Goal: Task Accomplishment & Management: Complete application form

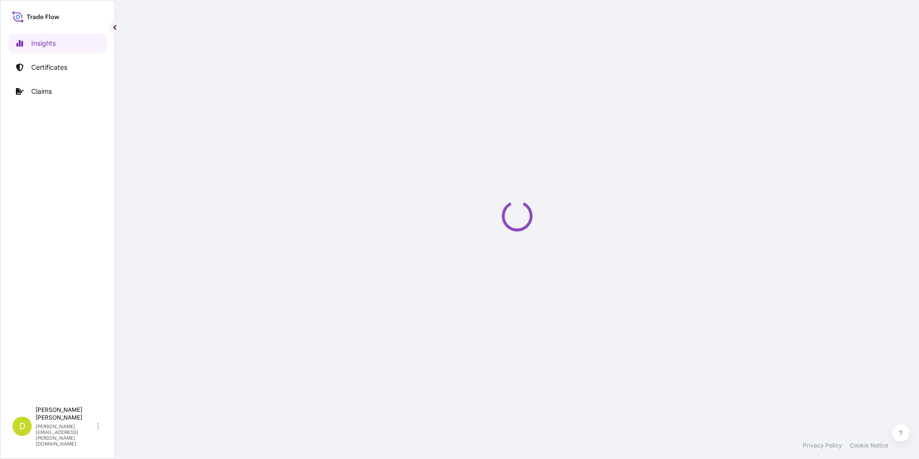
select select "2025"
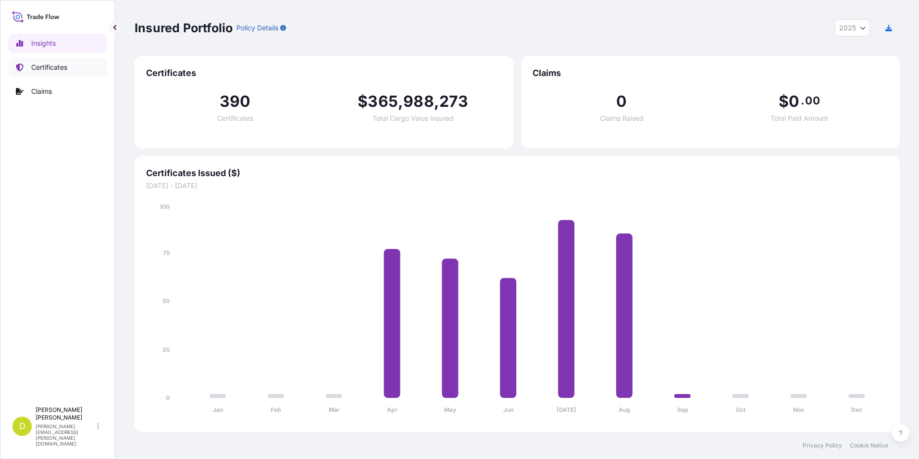
click at [58, 67] on p "Certificates" at bounding box center [49, 67] width 36 height 10
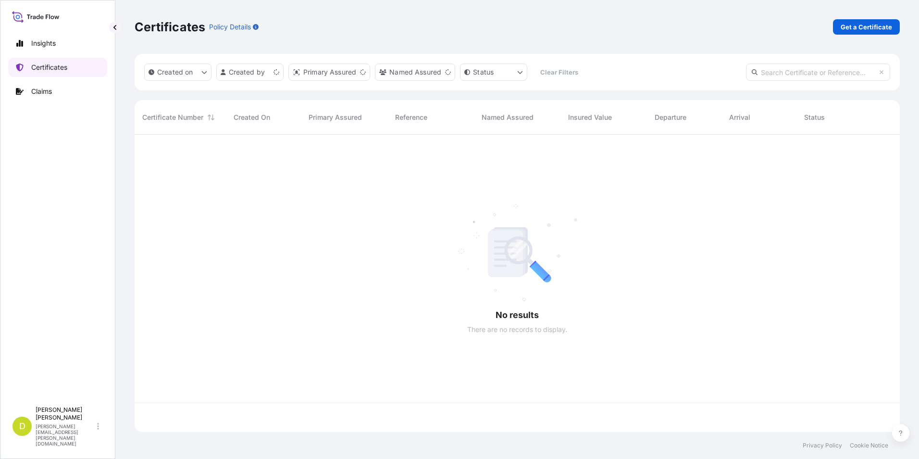
scroll to position [295, 758]
click at [871, 31] on p "Get a Certificate" at bounding box center [866, 27] width 51 height 10
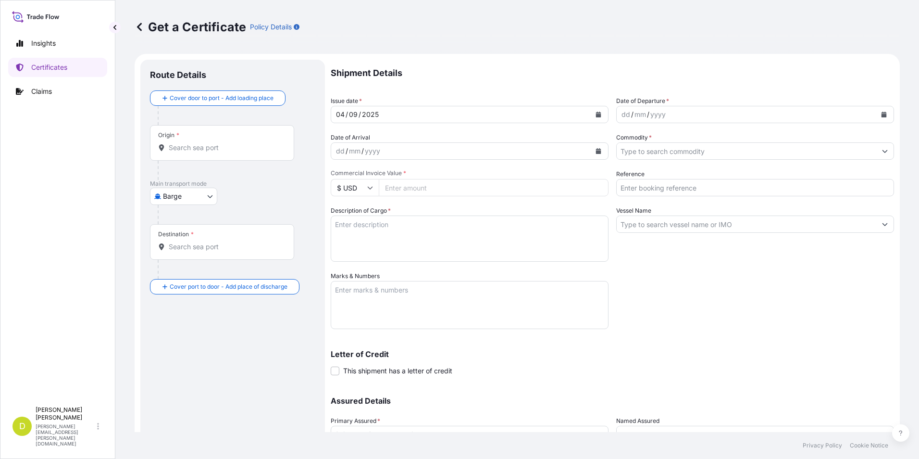
click at [201, 201] on body "Insights Certificates Claims D [PERSON_NAME] [PERSON_NAME][EMAIL_ADDRESS][PERSO…" at bounding box center [459, 229] width 919 height 459
click at [195, 272] on span "Ocean Vessel" at bounding box center [189, 273] width 43 height 10
select select "Ocean Vessel"
click at [261, 159] on div "Origin *" at bounding box center [222, 147] width 144 height 36
click at [261, 156] on input "Origin *" at bounding box center [225, 152] width 113 height 10
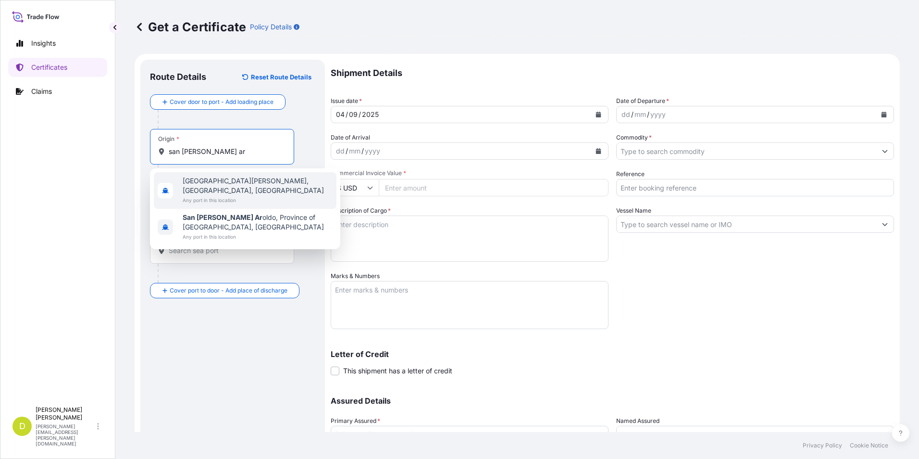
click at [287, 195] on span "Any port in this location" at bounding box center [258, 200] width 150 height 10
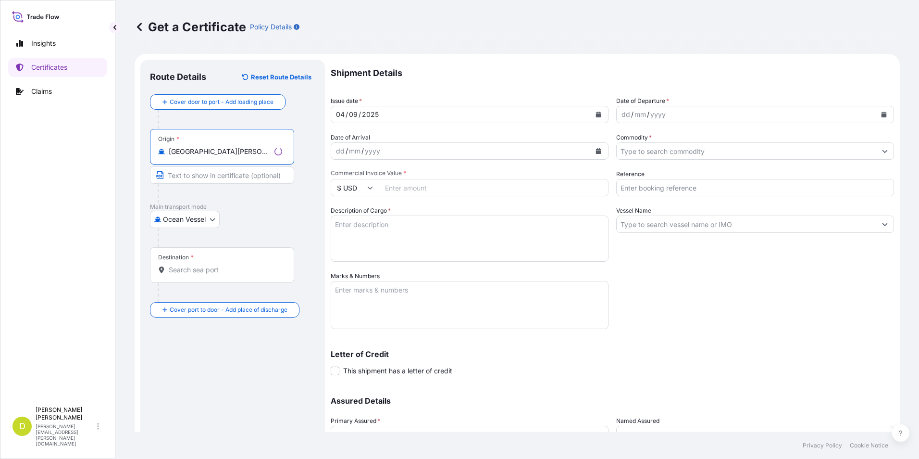
type input "[GEOGRAPHIC_DATA][PERSON_NAME], [GEOGRAPHIC_DATA], [GEOGRAPHIC_DATA]"
click at [253, 175] on input "Text to appear on certificate" at bounding box center [222, 174] width 144 height 17
paste input "[GEOGRAPHIC_DATA][PERSON_NAME], [GEOGRAPHIC_DATA]"
type input "[GEOGRAPHIC_DATA][PERSON_NAME], [GEOGRAPHIC_DATA]"
click at [258, 275] on div "Destination *" at bounding box center [222, 265] width 144 height 36
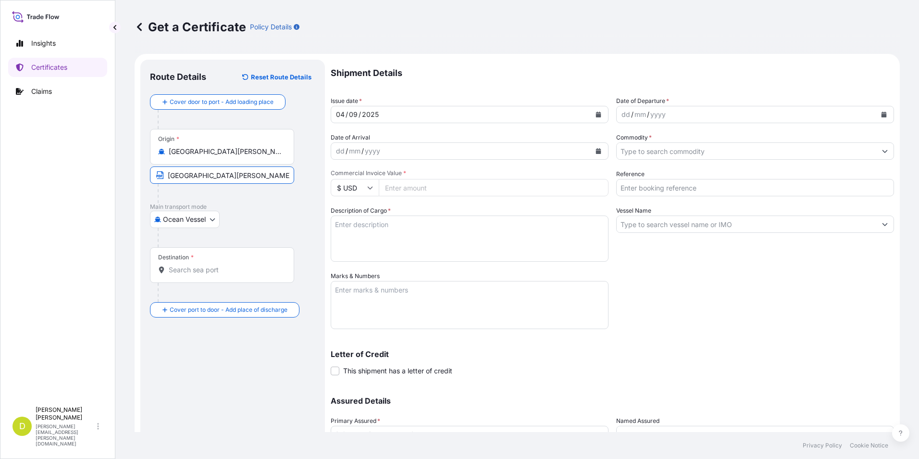
click at [258, 274] on input "Destination *" at bounding box center [225, 270] width 113 height 10
click at [236, 273] on input "Destination * Please select a destination" at bounding box center [225, 270] width 113 height 10
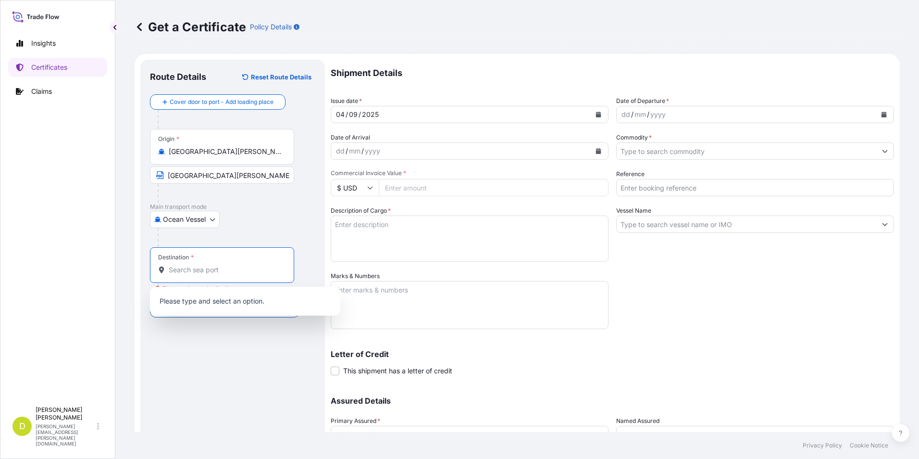
paste input "BUENAVENTURA, [GEOGRAPHIC_DATA]"
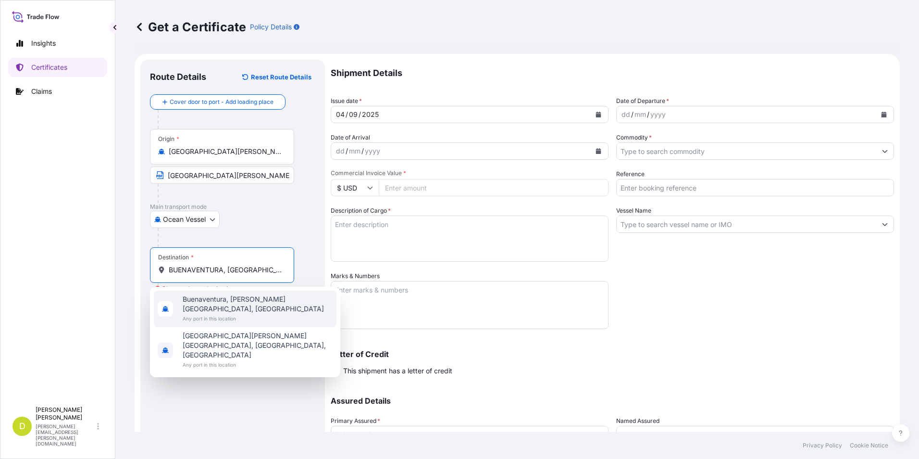
click at [228, 301] on span "Buenaventura, [PERSON_NAME][GEOGRAPHIC_DATA], [GEOGRAPHIC_DATA]" at bounding box center [258, 303] width 150 height 19
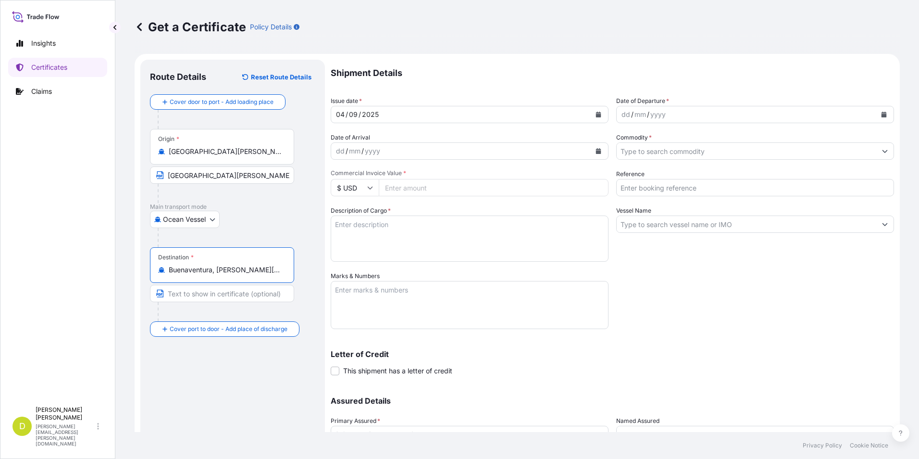
type input "Buenaventura, [PERSON_NAME][GEOGRAPHIC_DATA], [GEOGRAPHIC_DATA]"
click at [227, 287] on input "Text to appear on certificate" at bounding box center [222, 293] width 144 height 17
paste input "BUENAVENTURA, [GEOGRAPHIC_DATA]"
type input "BUENAVENTURA, [GEOGRAPHIC_DATA]"
click at [625, 116] on div "dd" at bounding box center [626, 115] width 11 height 12
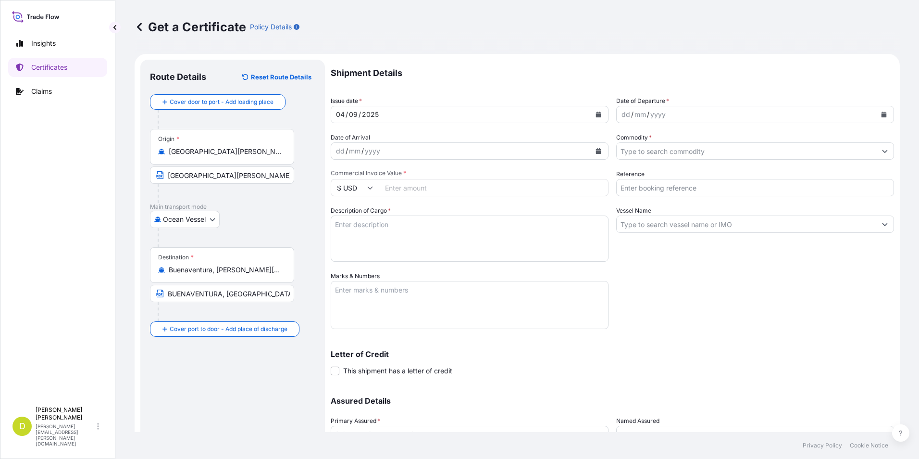
click at [626, 119] on div "dd" at bounding box center [626, 115] width 11 height 12
click at [336, 151] on div "dd" at bounding box center [340, 151] width 11 height 12
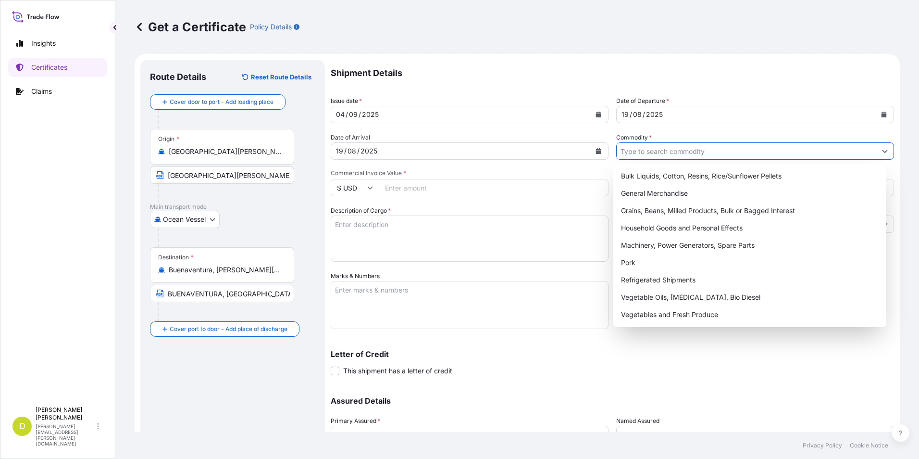
click at [643, 154] on input "Commodity *" at bounding box center [747, 150] width 260 height 17
click at [653, 207] on div "Grains, Beans, Milled Products, Bulk or Bagged Interest" at bounding box center [750, 210] width 266 height 17
type input "Grains, Beans, Milled Products, Bulk or Bagged Interest"
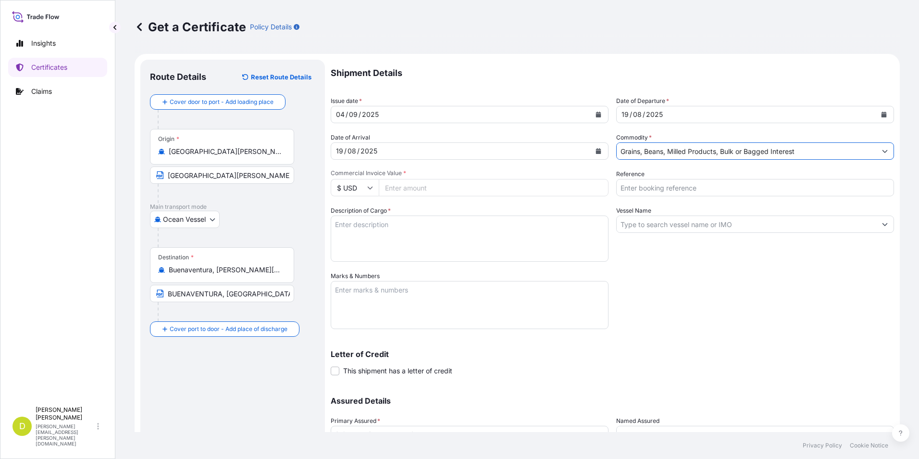
click at [517, 195] on input "Commercial Invoice Value *" at bounding box center [494, 187] width 230 height 17
click at [483, 183] on input "Commercial Invoice Value *" at bounding box center [494, 187] width 230 height 17
type input "2652188"
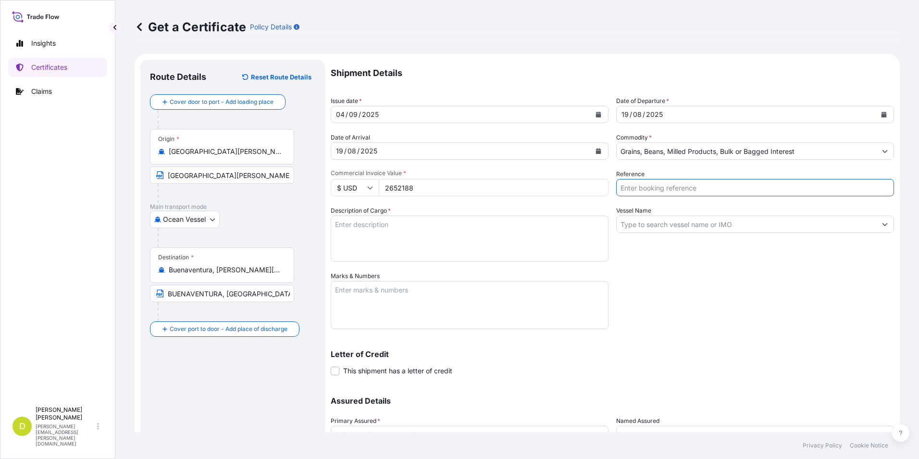
click at [662, 188] on input "Reference" at bounding box center [755, 187] width 278 height 17
type input "a"
type input "o"
type input "OIL14770"
click at [682, 221] on input "Vessel Name" at bounding box center [747, 223] width 260 height 17
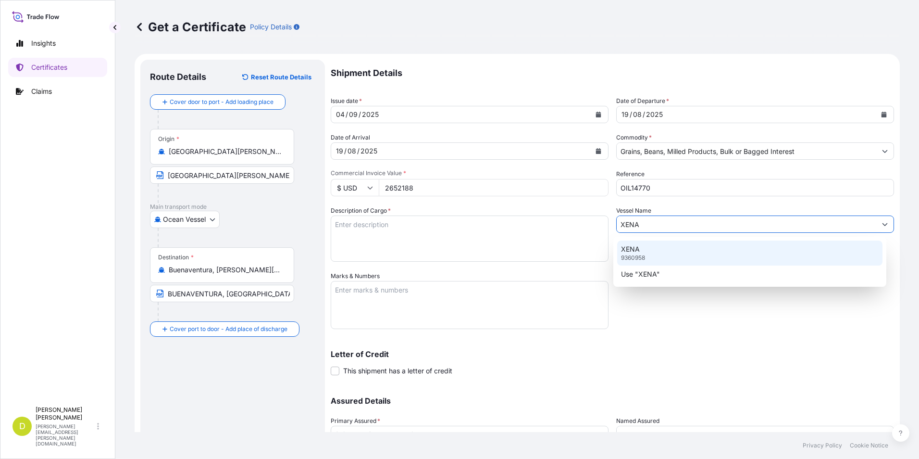
click at [667, 252] on div "XENA 9360958" at bounding box center [750, 252] width 266 height 25
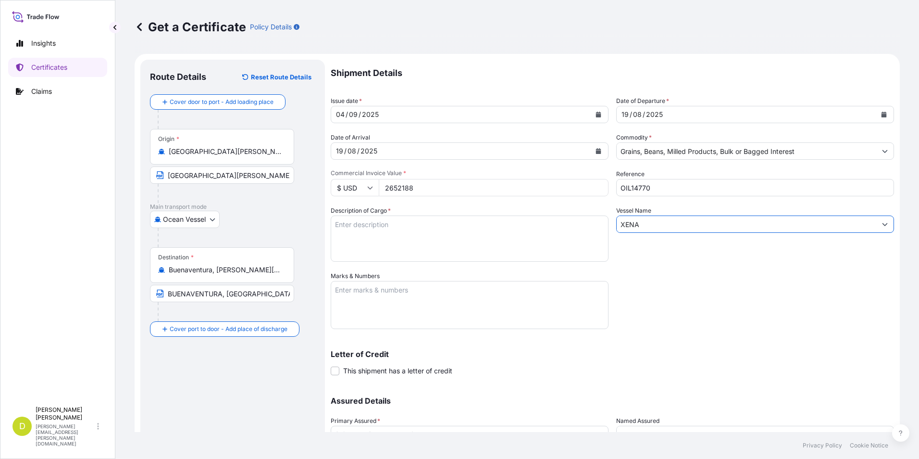
type input "XENA"
click at [511, 231] on textarea "Description of Cargo *" at bounding box center [470, 238] width 278 height 46
click at [435, 235] on textarea "Description of Cargo *" at bounding box center [470, 238] width 278 height 46
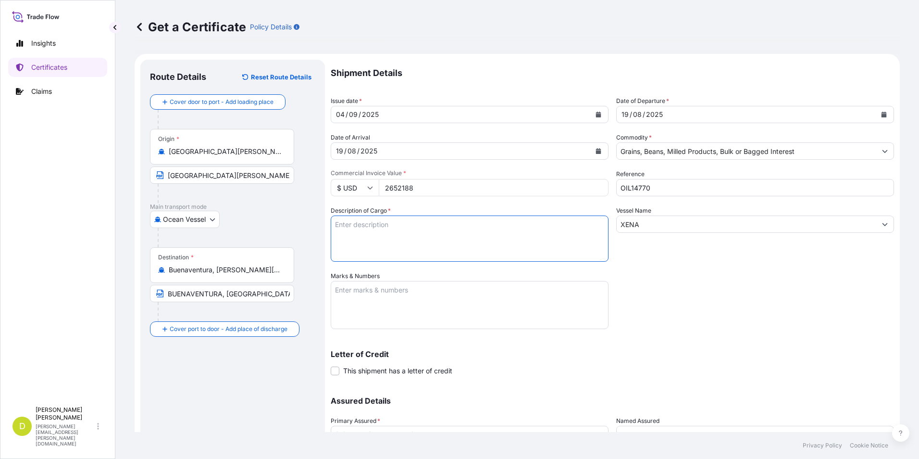
paste textarea "2.000,000"
click at [434, 224] on textarea "2.000,000" at bounding box center [470, 238] width 278 height 46
click at [452, 229] on textarea "2.000,000 MT," at bounding box center [470, 238] width 278 height 46
paste textarea ""ACEITE CRUDO DESGOMADO DE SOYA ARGENTINO , A GRANEL ( ARGENTINE CRUDE DEGUMMED…"
click at [389, 225] on textarea "2.000,000 MT, "ACEITE CRUDO DESGOMADO DE SOYA ARGENTINO , A GRANEL ( ARGENTINE …" at bounding box center [470, 238] width 278 height 46
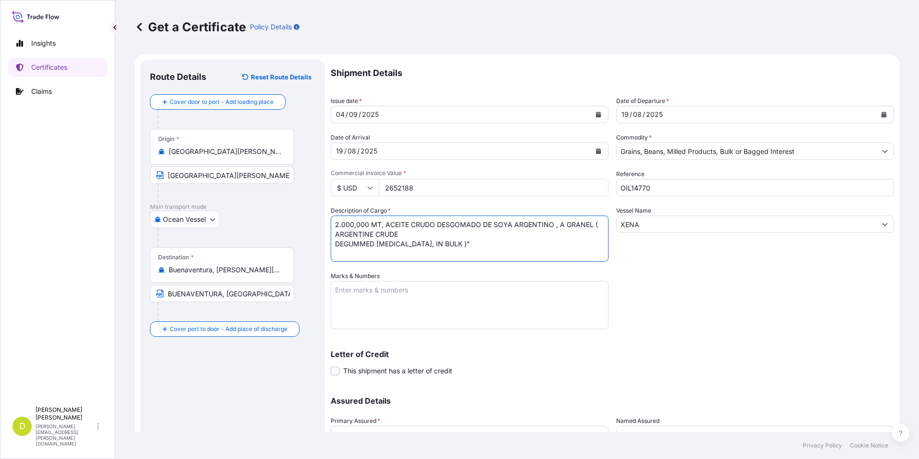
click at [336, 245] on textarea "2.000,000 MT, ACEITE CRUDO DESGOMADO DE SOYA ARGENTINO , A GRANEL ( ARGENTINE C…" at bounding box center [470, 238] width 278 height 46
click at [533, 236] on textarea "2.000,000 MT, ACEITE CRUDO DESGOMADO DE SOYA ARGENTINO , A GRANEL ( ARGENTINE C…" at bounding box center [470, 238] width 278 height 46
type textarea "2.000,000 MT, ACEITE CRUDO DESGOMADO DE SOYA ARGENTINO , A GRANEL ( ARGENTINE C…"
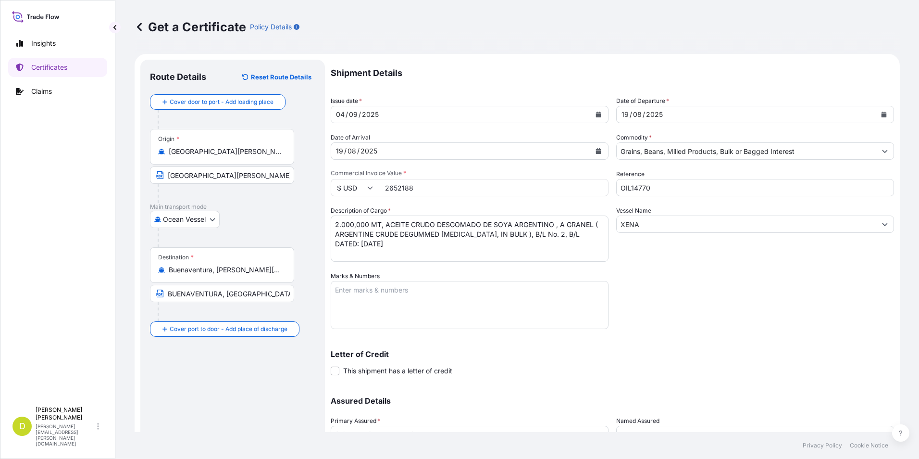
click at [490, 306] on textarea "Marks & Numbers" at bounding box center [470, 305] width 278 height 48
drag, startPoint x: 455, startPoint y: 266, endPoint x: 455, endPoint y: 275, distance: 8.7
click at [455, 275] on div "Shipment Details Issue date * 04 / 09 / 2025 Date of Departure * 19 / 08 / 2025…" at bounding box center [612, 271] width 563 height 422
click at [423, 296] on textarea "CONSIGNNE" at bounding box center [470, 305] width 278 height 48
click at [372, 311] on textarea "CONSIGNEE/NOTIFY:" at bounding box center [470, 305] width 278 height 48
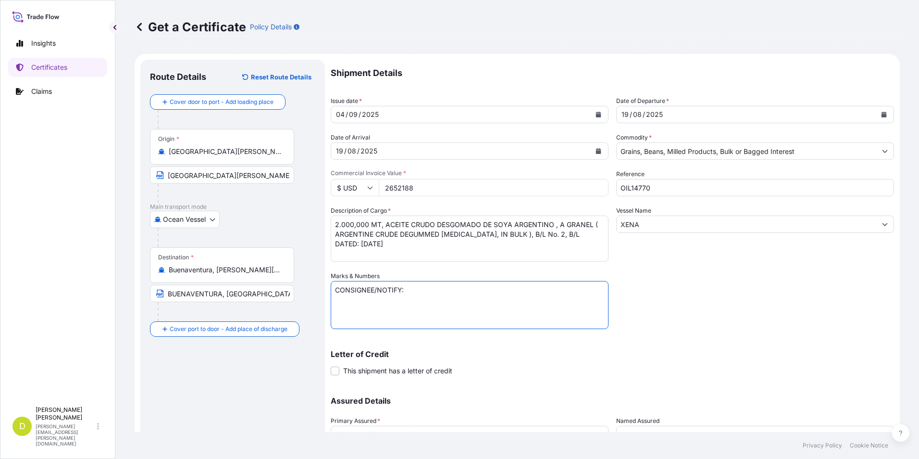
paste textarea "SEABOARD OVERSEAS COLOMBIA S.A.S., CARRERA 11 No. 77A-49 OFC 902 BOGOTA-COLOMBI…"
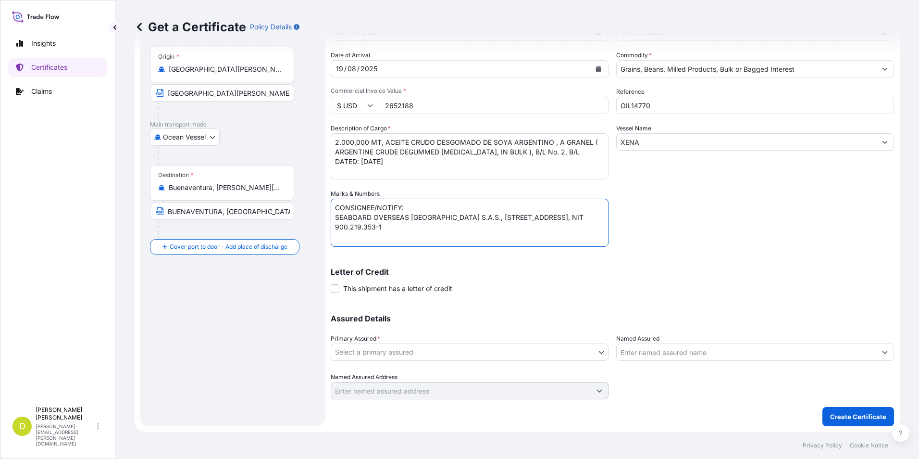
type textarea "CONSIGNEE/NOTIFY: SEABOARD OVERSEAS COLOMBIA S.A.S., CARRERA 11 No. 77A-49 OFC …"
drag, startPoint x: 482, startPoint y: 339, endPoint x: 481, endPoint y: 345, distance: 5.8
click at [482, 339] on div "Primary Assured * Select a primary assured" at bounding box center [470, 347] width 278 height 27
click at [480, 350] on body "Insights Certificates Claims D Dalia Peralta dalia.peralta@seaboard.bm Get a Ce…" at bounding box center [459, 229] width 919 height 459
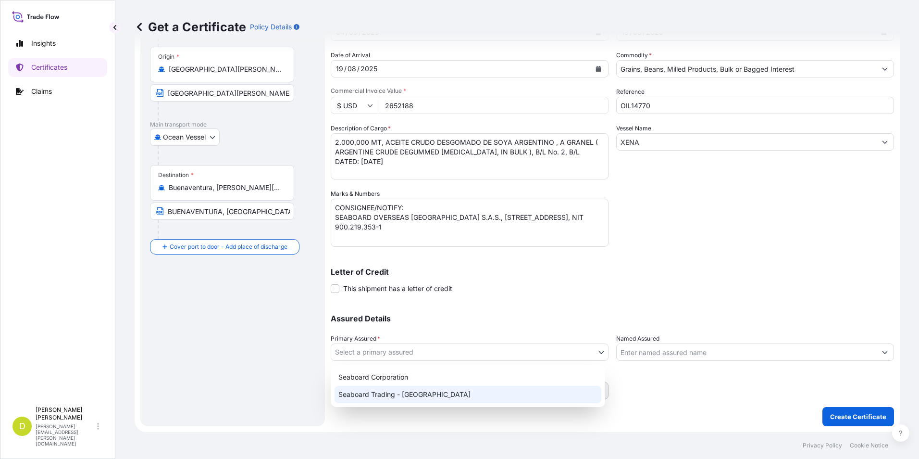
click at [424, 394] on div "Seaboard Trading - Colombia" at bounding box center [468, 393] width 267 height 17
select select "31639"
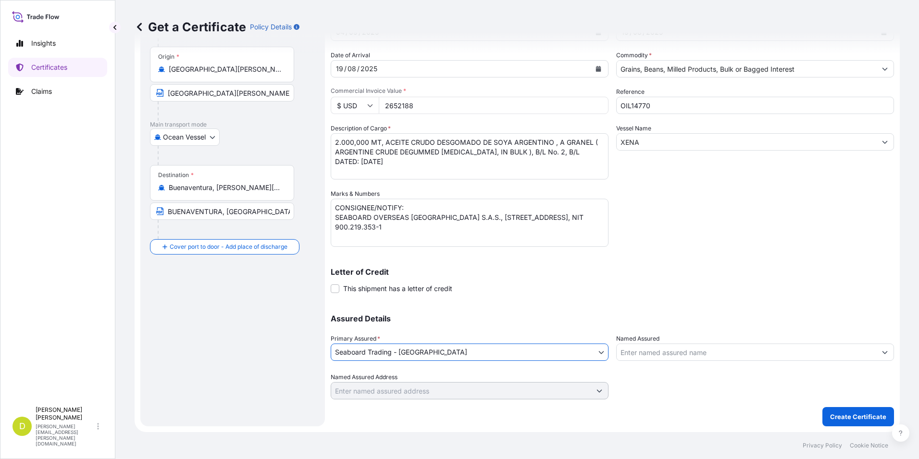
drag, startPoint x: 621, startPoint y: 343, endPoint x: 626, endPoint y: 343, distance: 5.3
click at [621, 343] on label "Named Assured" at bounding box center [637, 339] width 43 height 10
click at [621, 343] on input "Named Assured" at bounding box center [747, 351] width 260 height 17
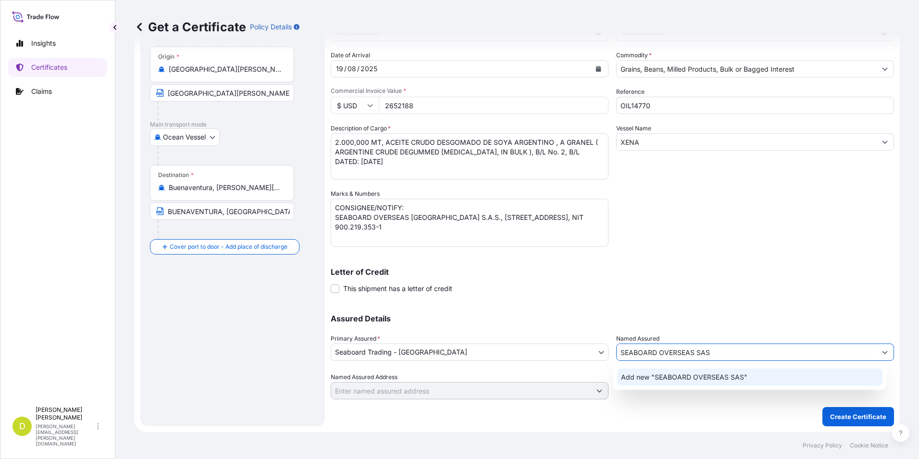
click at [704, 377] on span "Add new "SEABOARD OVERSEAS SAS"" at bounding box center [684, 377] width 126 height 10
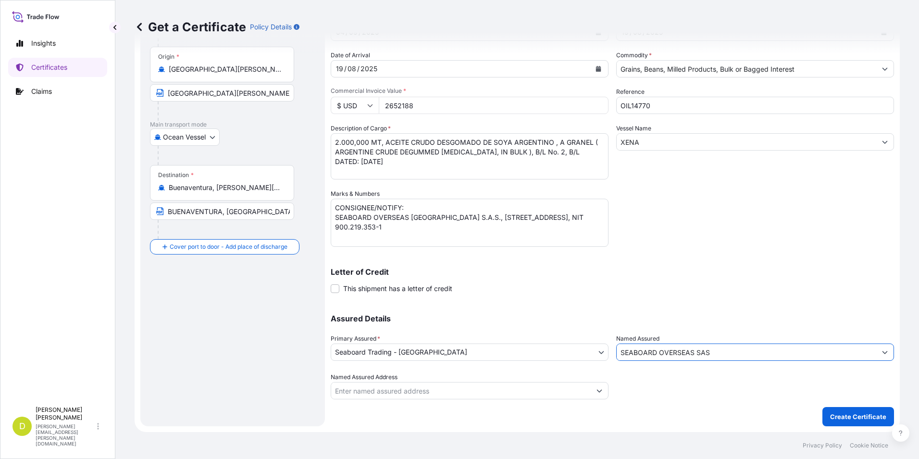
click at [542, 383] on input "Named Assured Address" at bounding box center [461, 390] width 260 height 17
click at [708, 355] on input "SEABOARD OVERSEAS SAS" at bounding box center [747, 351] width 260 height 17
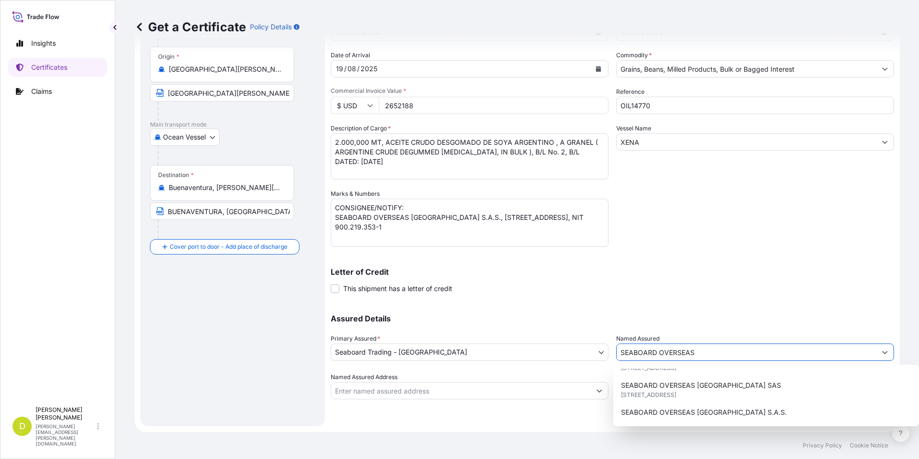
scroll to position [144, 0]
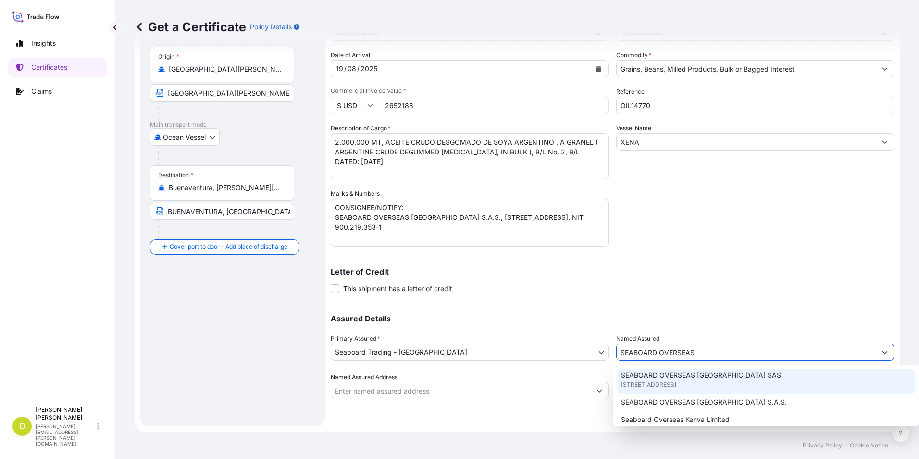
click at [676, 384] on span "CARRERA 11 NO 77A-49 OF.902, BOGOTA, COLOMBIA" at bounding box center [648, 385] width 55 height 10
type input "SEABOARD OVERSEAS COLOMBIA SAS"
type input "CARRERA 11 NO 77A-49 OF.902"
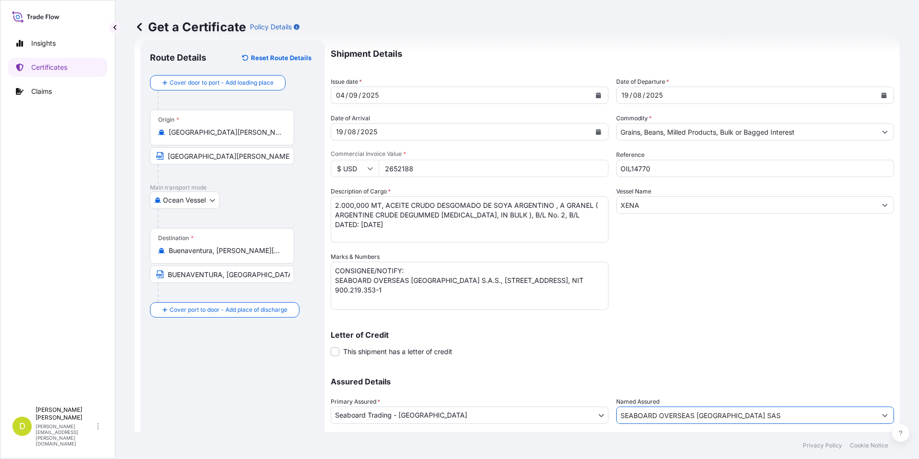
scroll to position [0, 0]
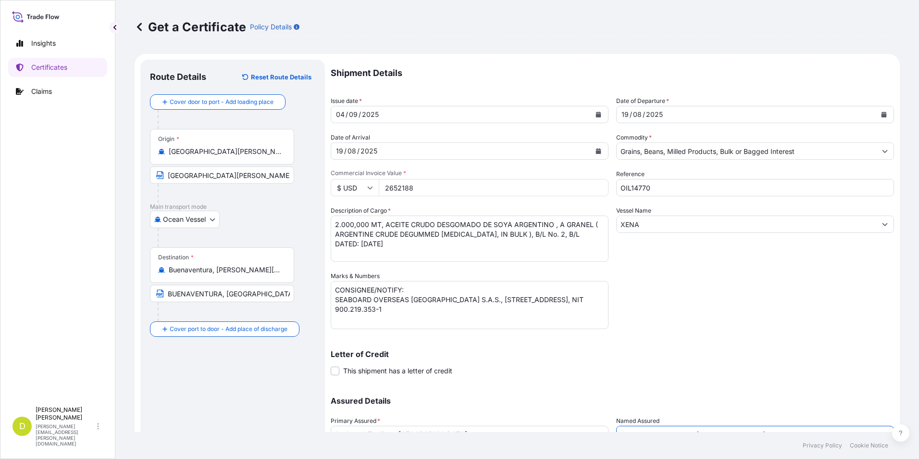
type input "SEABOARD OVERSEAS COLOMBIA SAS"
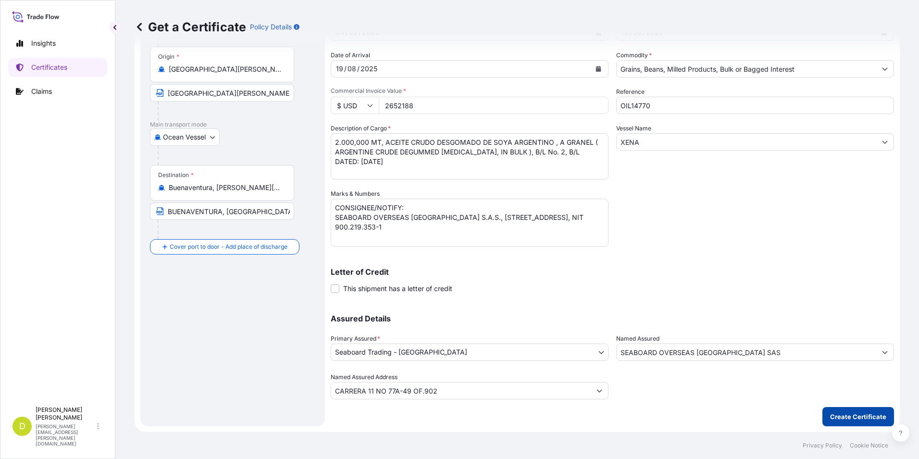
click at [857, 411] on button "Create Certificate" at bounding box center [858, 416] width 72 height 19
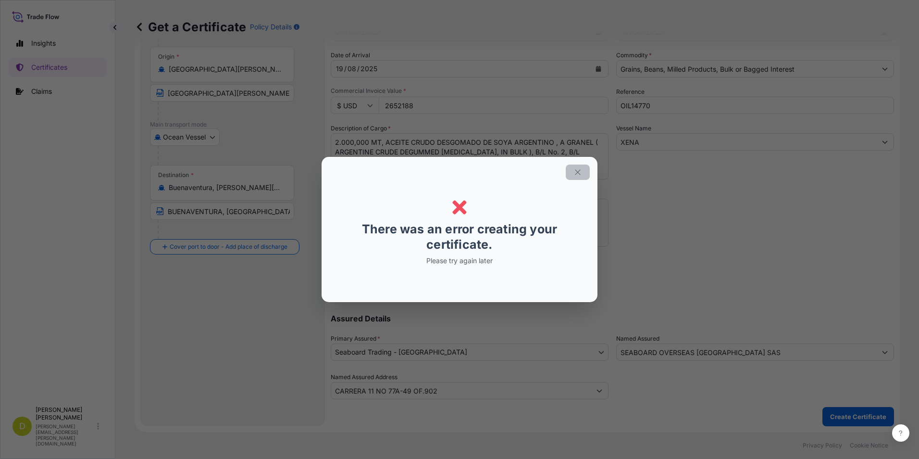
click at [576, 174] on icon "button" at bounding box center [577, 171] width 5 height 5
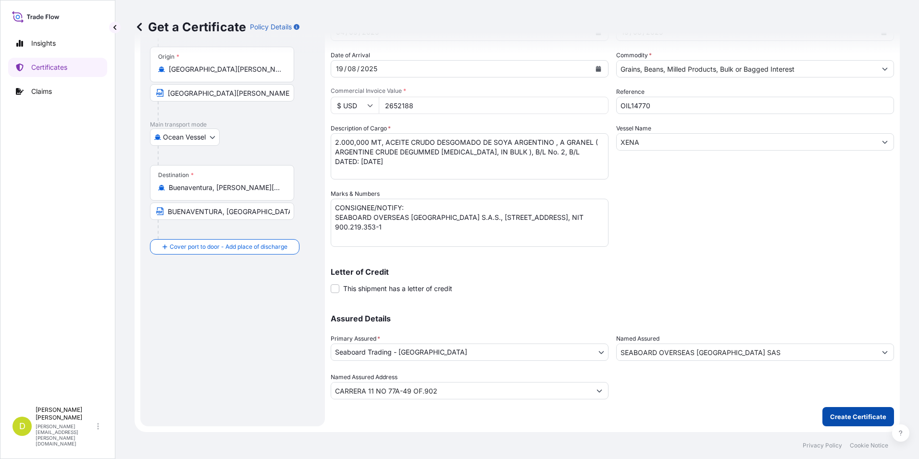
click at [861, 418] on p "Create Certificate" at bounding box center [858, 416] width 56 height 10
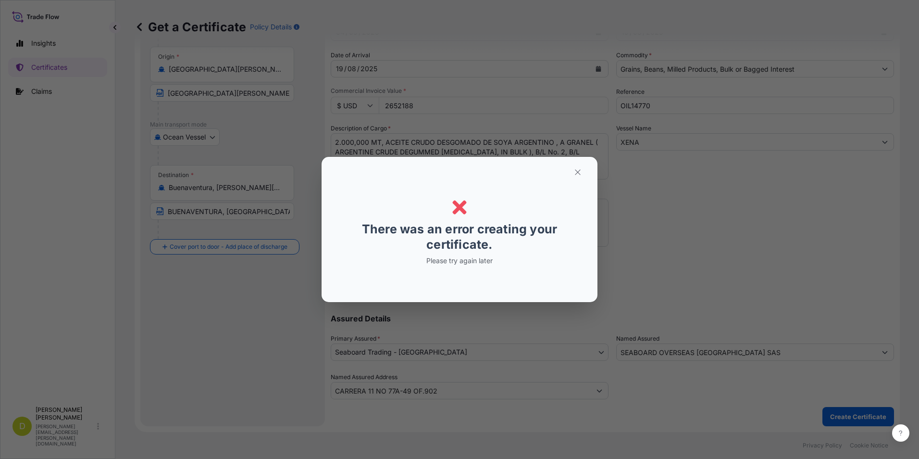
click at [580, 170] on icon "button" at bounding box center [577, 171] width 5 height 5
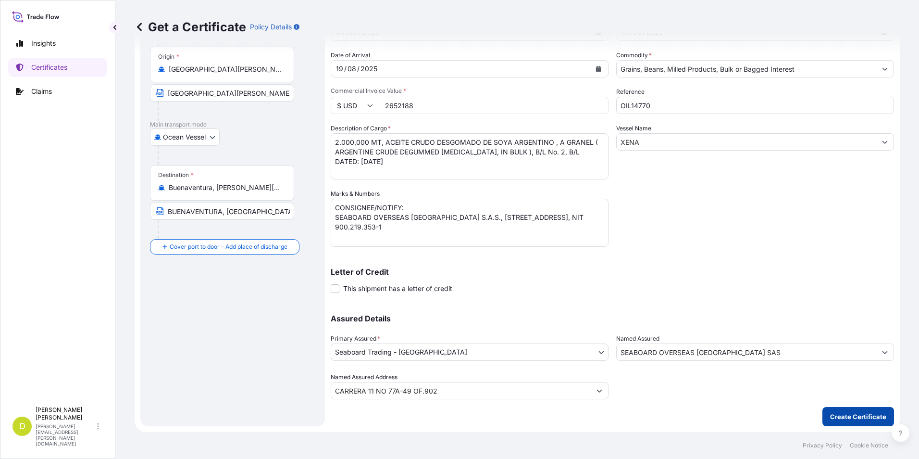
click at [842, 412] on p "Create Certificate" at bounding box center [858, 416] width 56 height 10
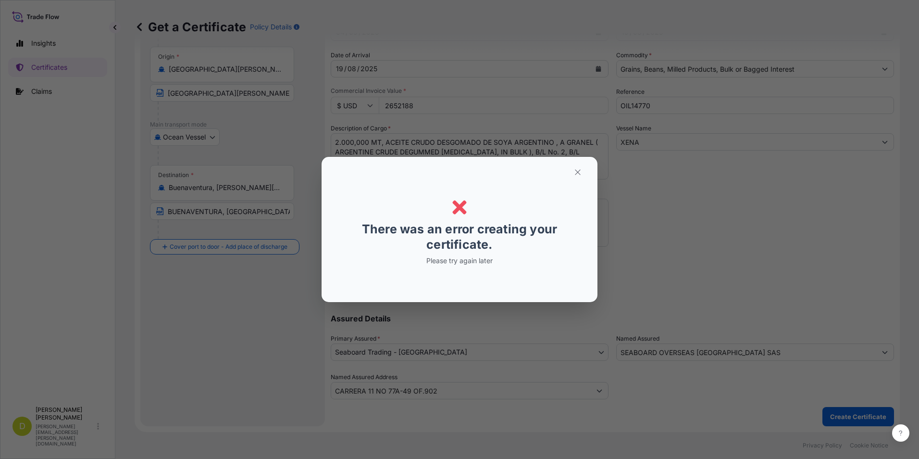
click at [842, 412] on div "Error Error There was an error creating your certificate. Please try again later" at bounding box center [459, 229] width 919 height 459
click at [583, 170] on button "button" at bounding box center [578, 171] width 24 height 15
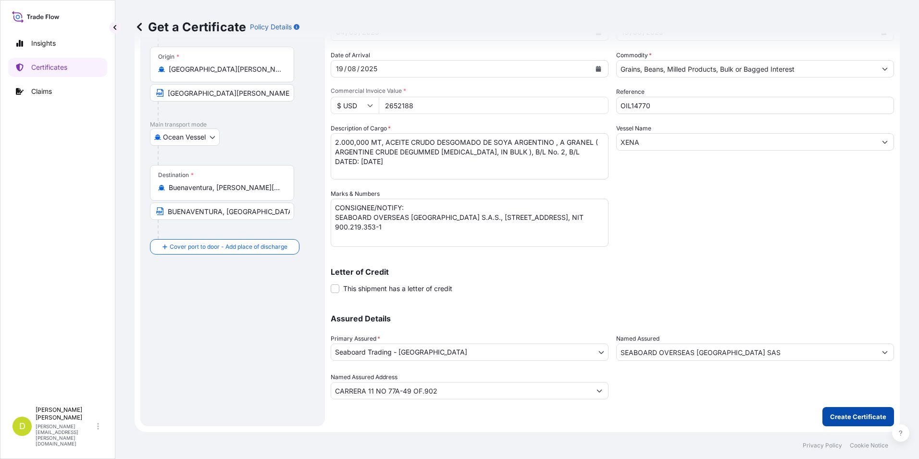
click at [822, 414] on button "Create Certificate" at bounding box center [858, 416] width 72 height 19
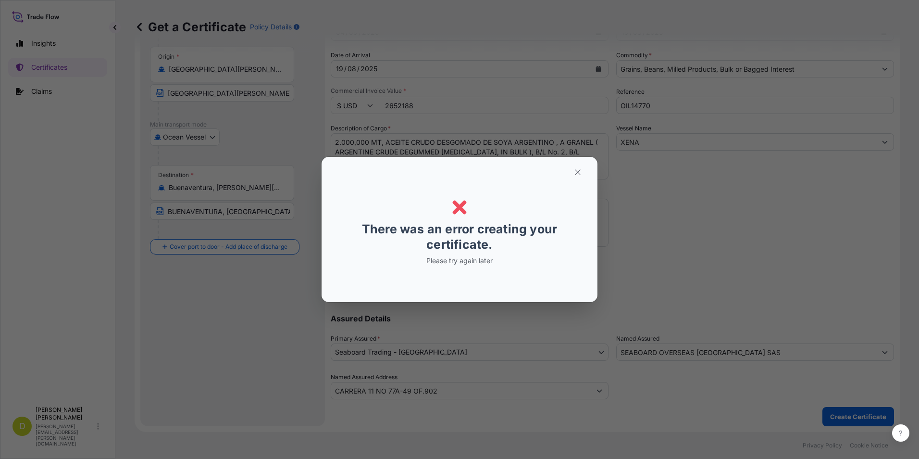
drag, startPoint x: 388, startPoint y: 269, endPoint x: 486, endPoint y: 249, distance: 99.9
click at [390, 269] on div "Error There was an error creating your certificate. Please try again later" at bounding box center [459, 229] width 231 height 130
click at [482, 254] on div "Error There was an error creating your certificate. Please try again later" at bounding box center [459, 229] width 231 height 130
drag, startPoint x: 482, startPoint y: 254, endPoint x: 526, endPoint y: 202, distance: 68.9
click at [454, 272] on div "Error There was an error creating your certificate. Please try again later" at bounding box center [459, 229] width 231 height 130
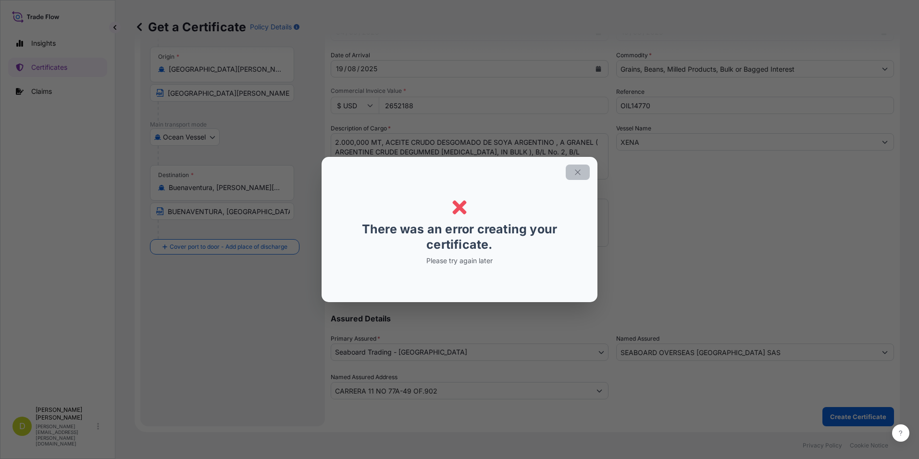
click at [580, 169] on icon "button" at bounding box center [577, 172] width 9 height 9
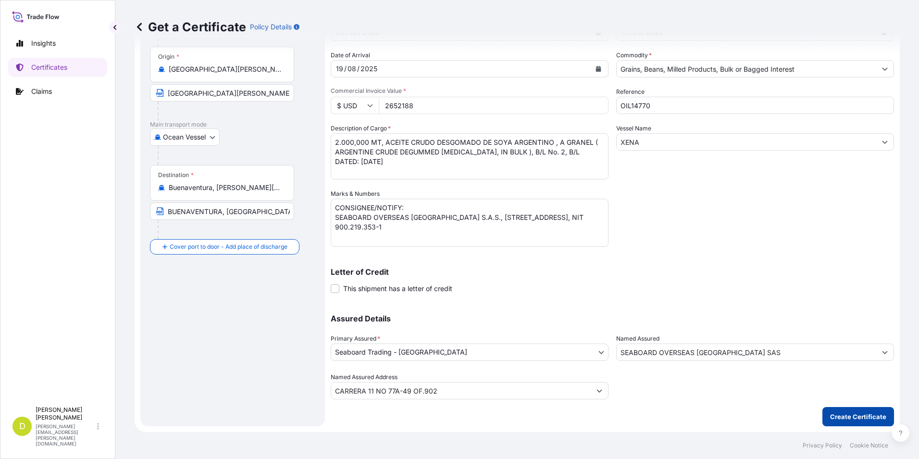
click at [849, 421] on button "Create Certificate" at bounding box center [858, 416] width 72 height 19
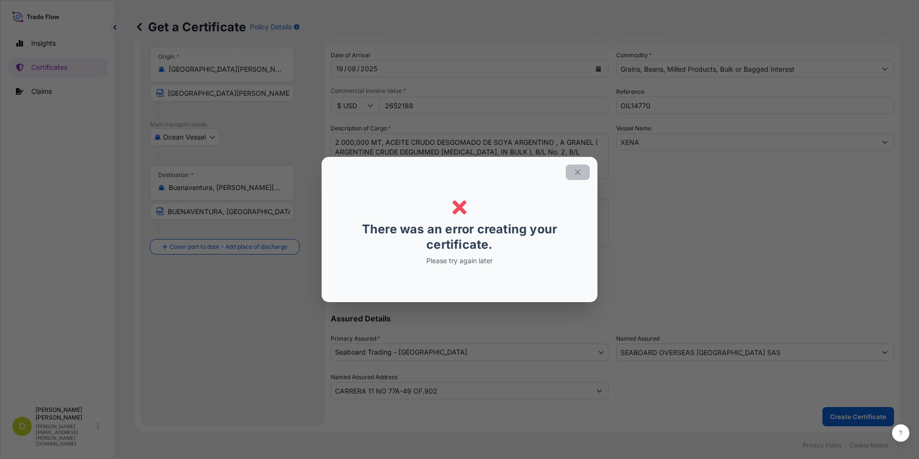
click at [577, 172] on icon "button" at bounding box center [577, 172] width 9 height 9
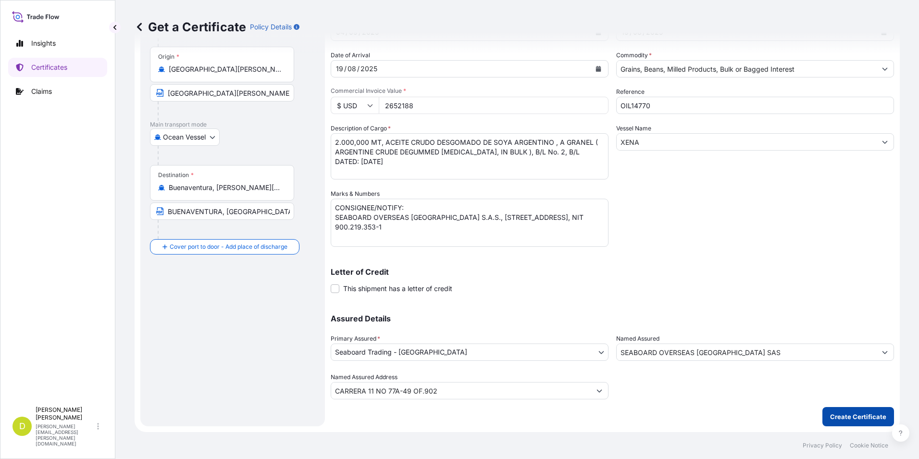
click at [869, 412] on p "Create Certificate" at bounding box center [858, 416] width 56 height 10
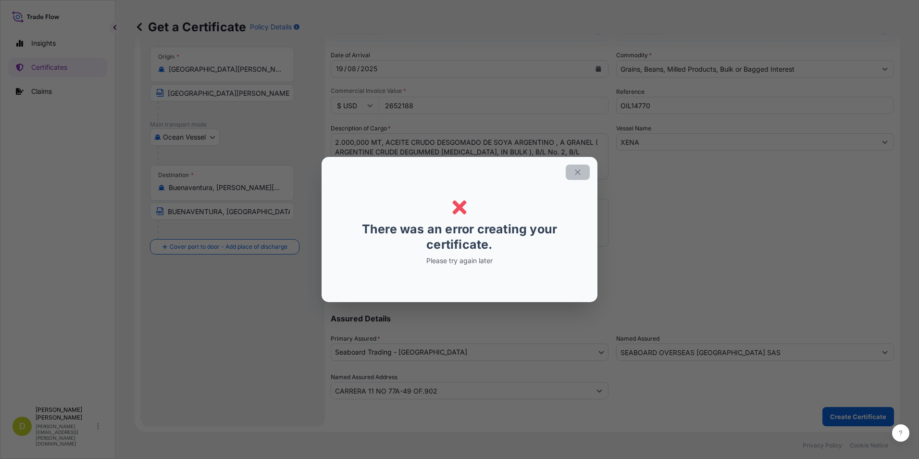
click at [579, 174] on icon "button" at bounding box center [577, 172] width 9 height 9
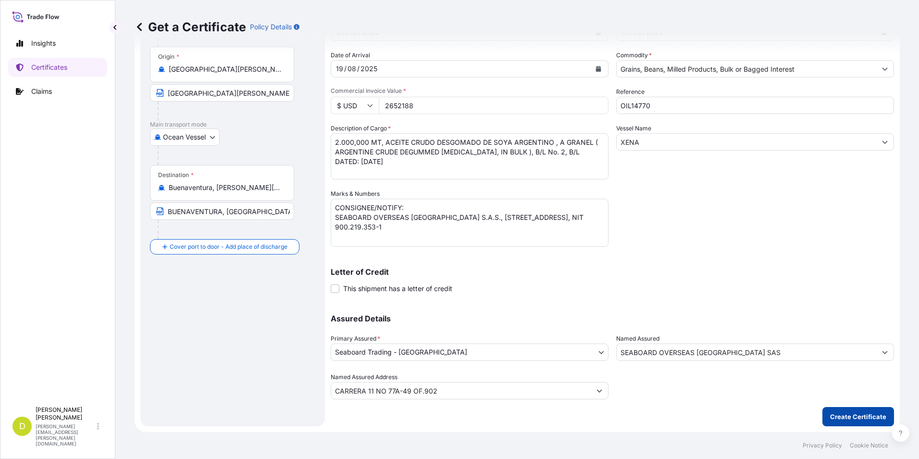
click at [844, 412] on p "Create Certificate" at bounding box center [858, 416] width 56 height 10
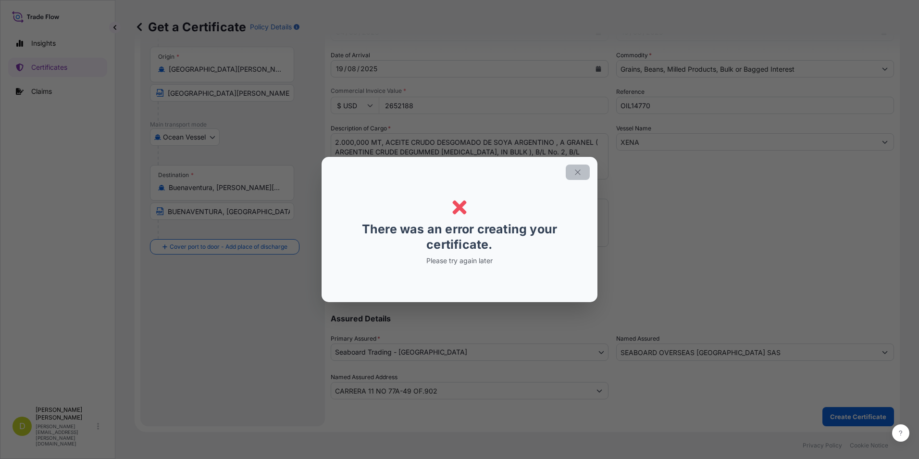
click at [584, 166] on button "button" at bounding box center [578, 171] width 24 height 15
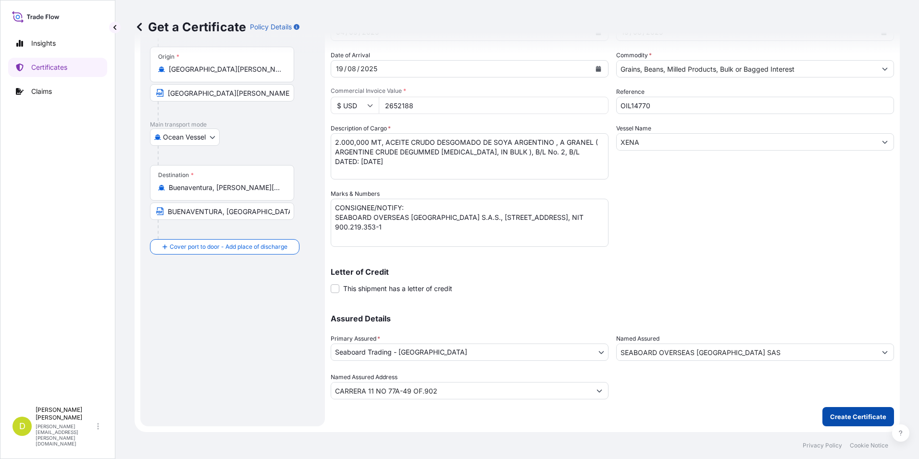
click at [858, 416] on p "Create Certificate" at bounding box center [858, 416] width 56 height 10
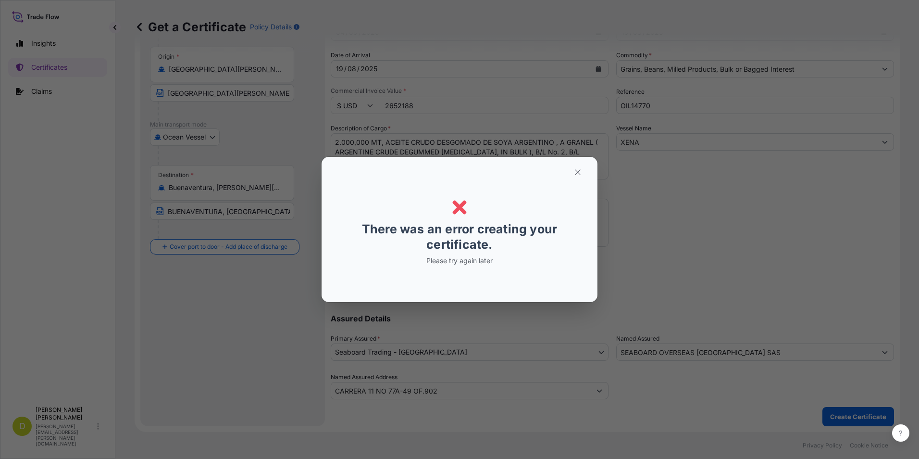
click at [802, 409] on div "Error Error There was an error creating your certificate. Please try again later" at bounding box center [459, 229] width 919 height 459
click at [566, 169] on button "button" at bounding box center [578, 171] width 24 height 15
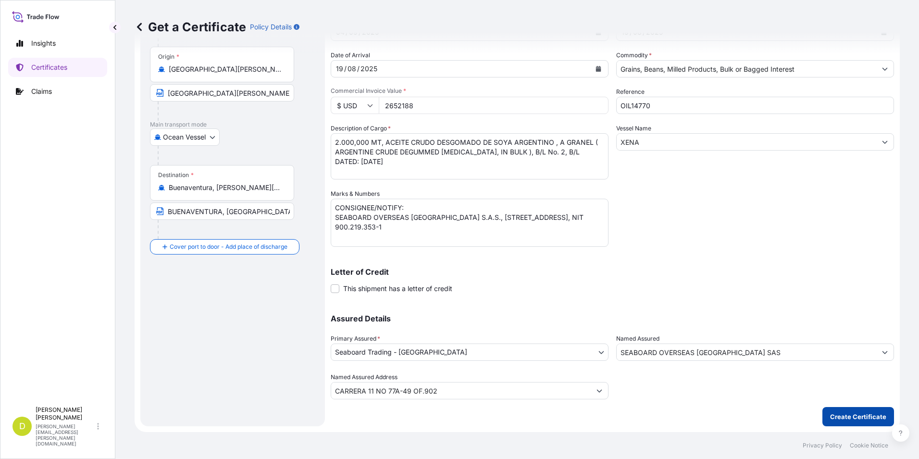
click at [831, 411] on button "Create Certificate" at bounding box center [858, 416] width 72 height 19
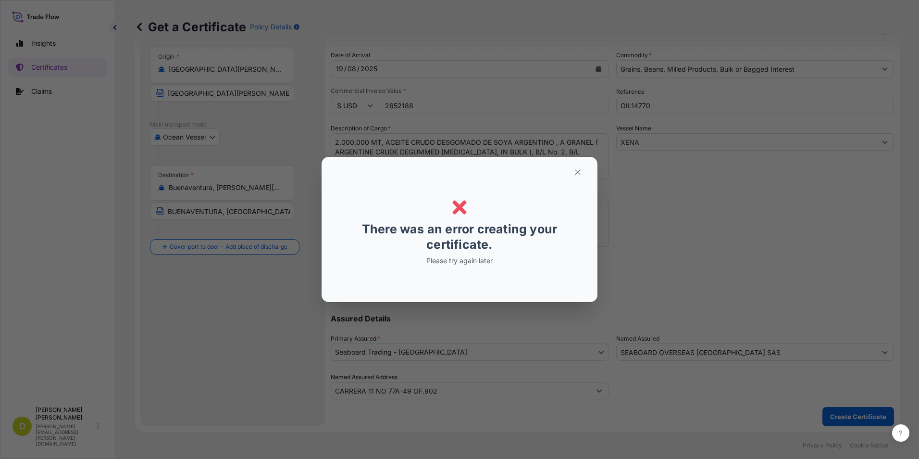
click at [843, 419] on div "Error Error There was an error creating your certificate. Please try again later" at bounding box center [459, 229] width 919 height 459
click at [576, 173] on icon "button" at bounding box center [577, 172] width 9 height 9
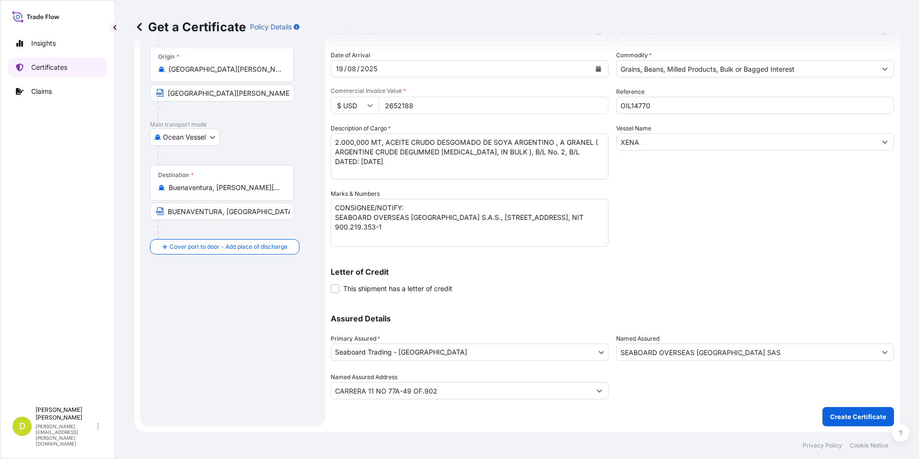
click at [66, 70] on p "Certificates" at bounding box center [49, 67] width 36 height 10
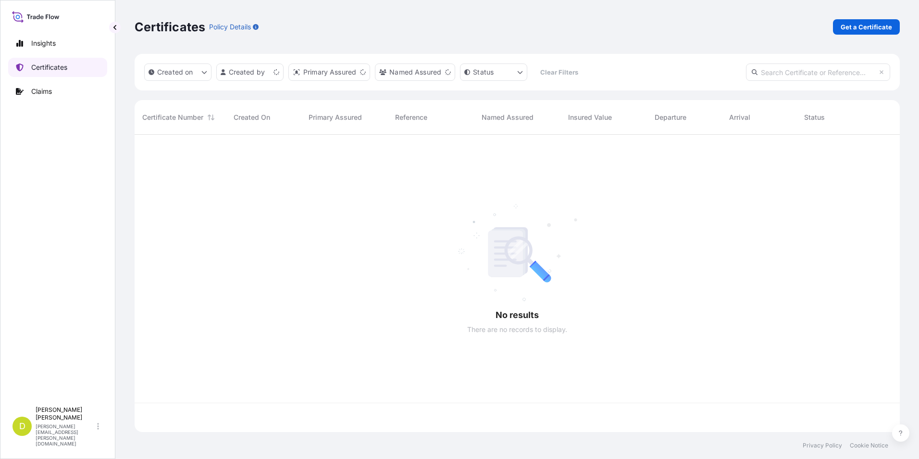
scroll to position [295, 758]
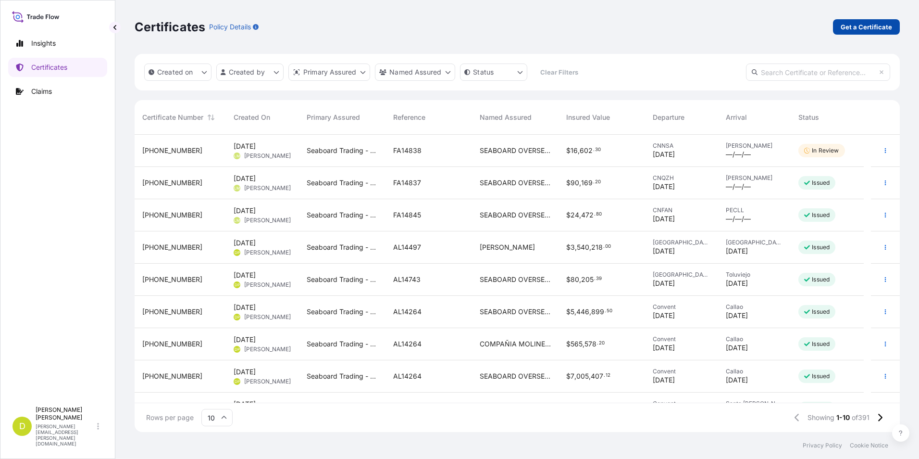
click at [846, 27] on p "Get a Certificate" at bounding box center [866, 27] width 51 height 10
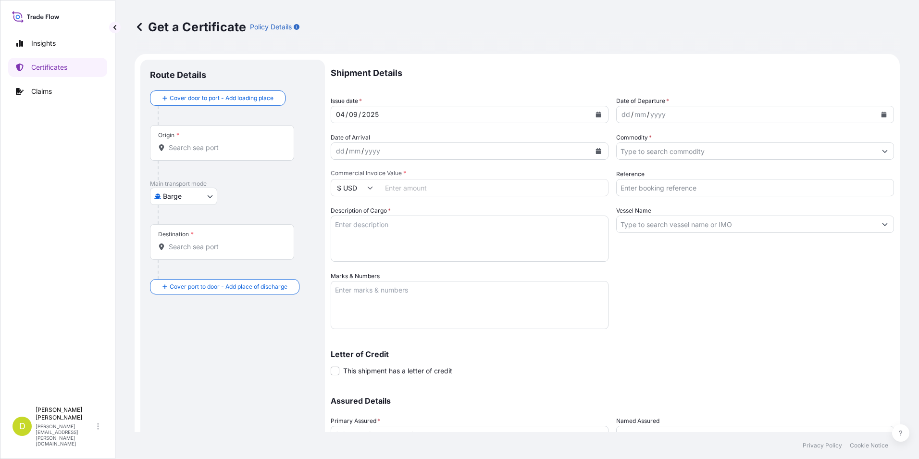
click at [198, 189] on body "Insights Certificates Claims D Dalia Peralta dalia.peralta@seaboard.bm Get a Ce…" at bounding box center [459, 229] width 919 height 459
click at [208, 266] on div "Ocean Vessel" at bounding box center [184, 272] width 61 height 17
select select "Ocean Vessel"
click at [287, 151] on div "Origin *" at bounding box center [222, 147] width 144 height 36
click at [282, 151] on input "Origin *" at bounding box center [225, 152] width 113 height 10
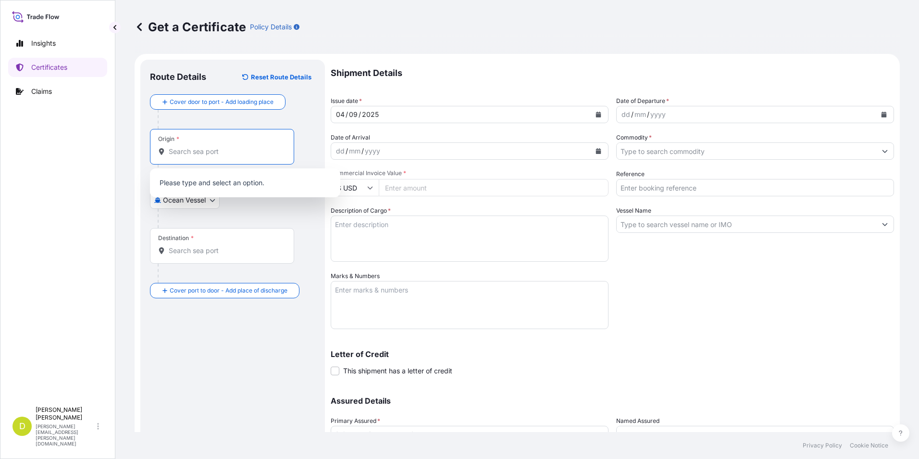
paste input "SAN LORENZO, ARGENTINA"
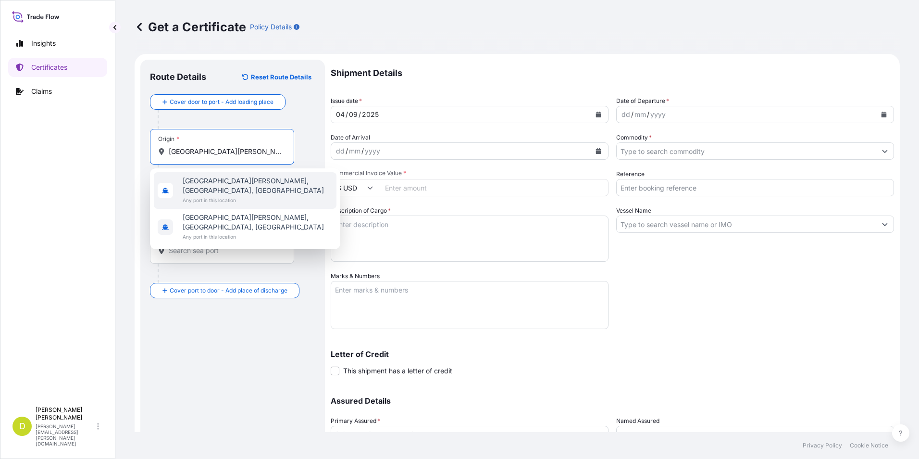
click at [259, 195] on span "Any port in this location" at bounding box center [258, 200] width 150 height 10
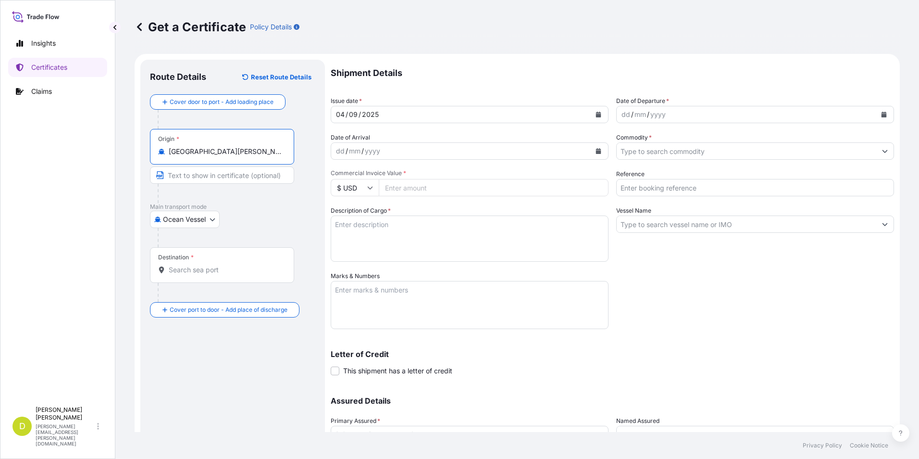
type input "San Lorenzo, Santa Fe Province, Argentina"
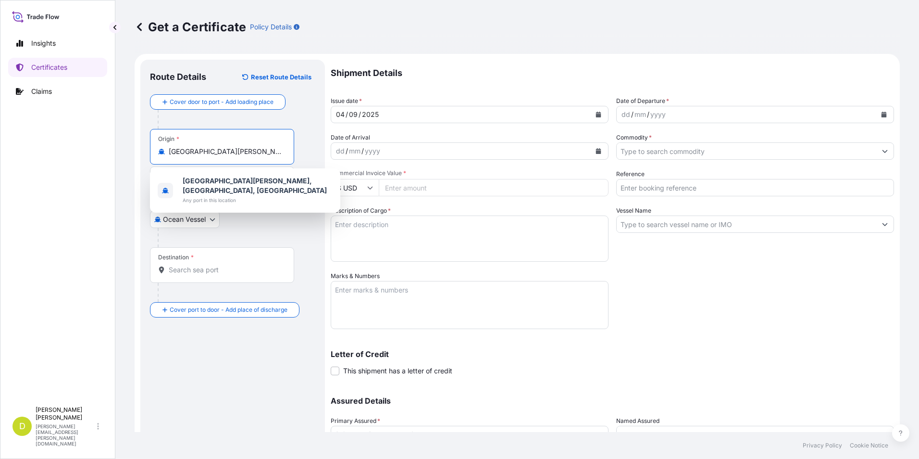
click at [891, 298] on form "Route Details Reset Route Details Cover door to port - Add loading place Place …" at bounding box center [517, 284] width 765 height 460
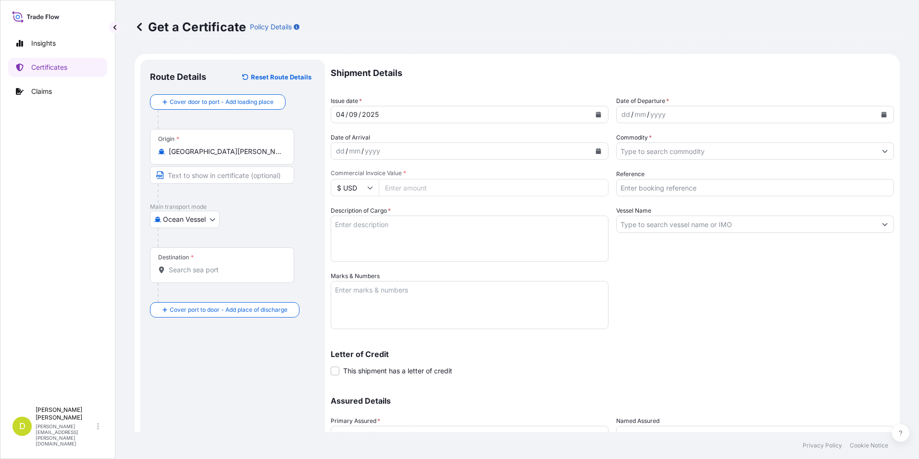
click at [205, 179] on input "Text to appear on certificate" at bounding box center [222, 174] width 144 height 17
paste input "SAN LORENZO, ARGENTINA"
type input "SAN LORENZO, ARGENTINA"
click at [199, 266] on input "Destination *" at bounding box center [225, 270] width 113 height 10
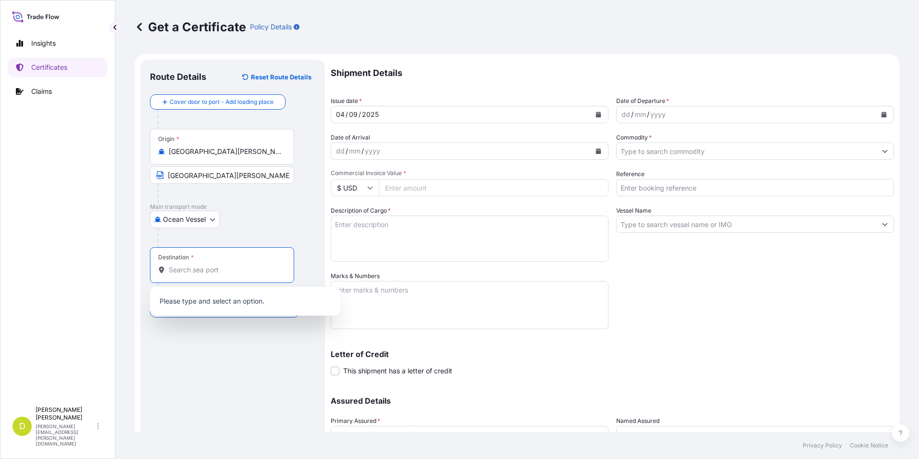
paste input "BUENAVENTURA, COLOMBIA"
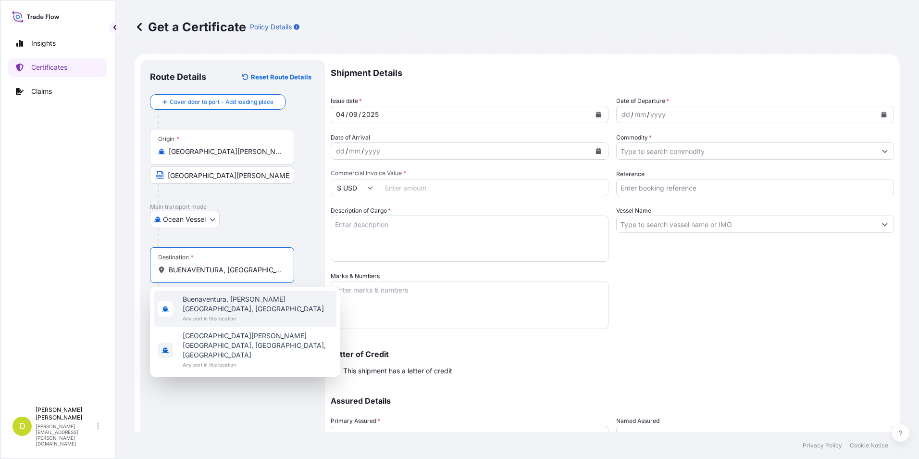
click at [224, 300] on span "Buenaventura, Valle del Cauca, Colombia" at bounding box center [258, 303] width 150 height 19
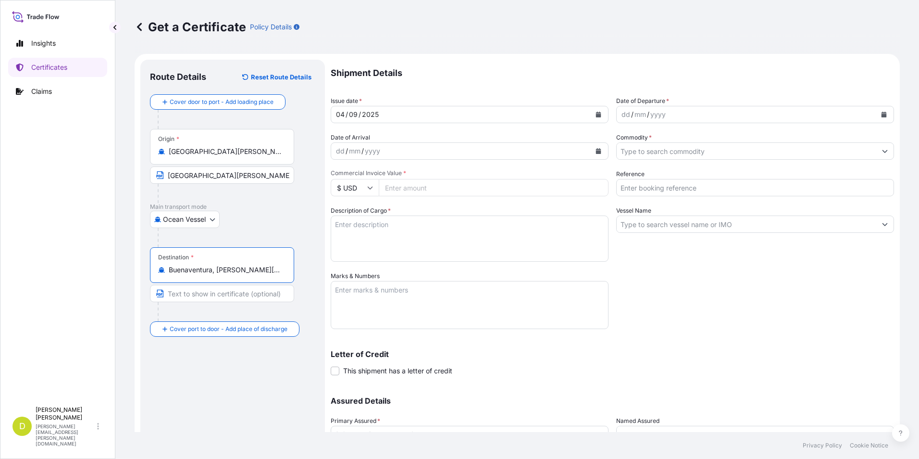
type input "Buenaventura, Valle del Cauca, Colombia"
click at [224, 293] on input "Text to appear on certificate" at bounding box center [222, 293] width 144 height 17
paste input "BUENAVENTURA, COLOMBIA"
type input "BUENAVENTURA, COLOMBIA"
click at [784, 296] on div "Shipment Details Issue date * 04 / 09 / 2025 Date of Departure * dd / mm / yyyy…" at bounding box center [612, 271] width 563 height 422
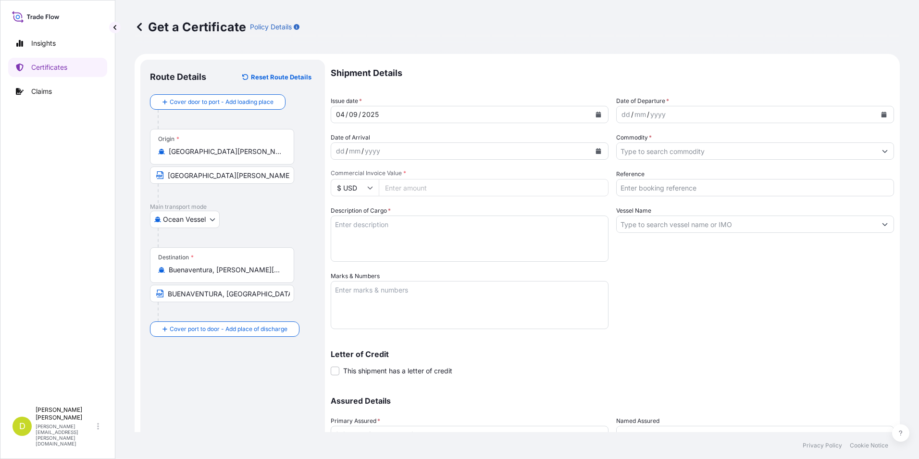
click at [621, 119] on div "dd" at bounding box center [626, 115] width 11 height 12
click at [337, 151] on div "dd" at bounding box center [340, 151] width 11 height 12
click at [639, 149] on input "Commodity *" at bounding box center [747, 150] width 260 height 17
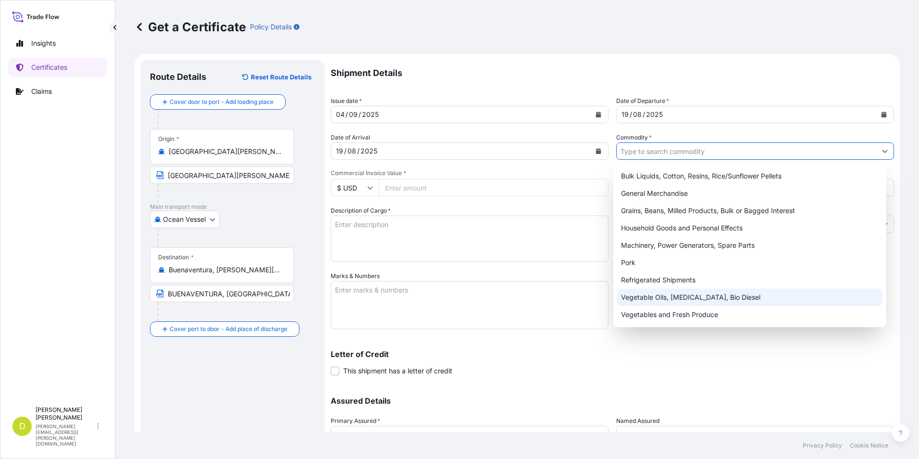
click at [680, 300] on div "Vegetable Oils, White Fat, Bio Diesel" at bounding box center [750, 296] width 266 height 17
type input "Vegetable Oils, White Fat, Bio Diesel"
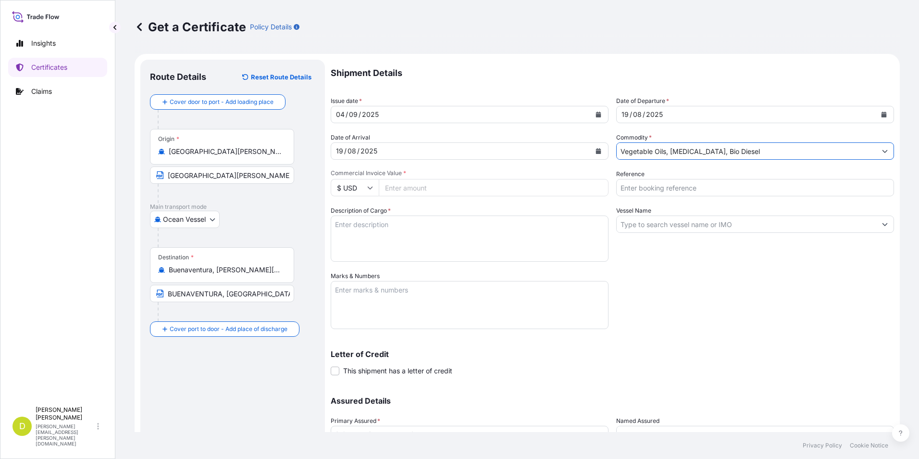
click at [685, 187] on input "Reference" at bounding box center [755, 187] width 278 height 17
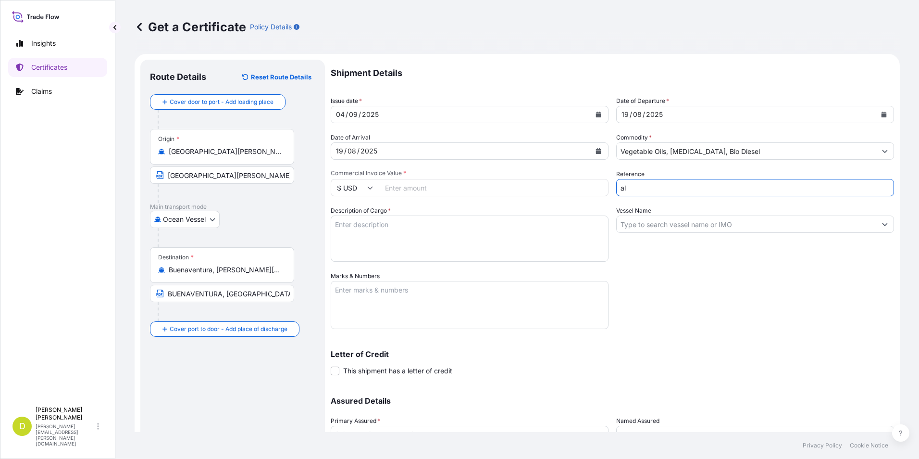
type input "a"
type input "OIL14770"
type input "2652188"
type input "XENA"
type input "SEABOARD OVERSEAS COLOMBIA SAS"
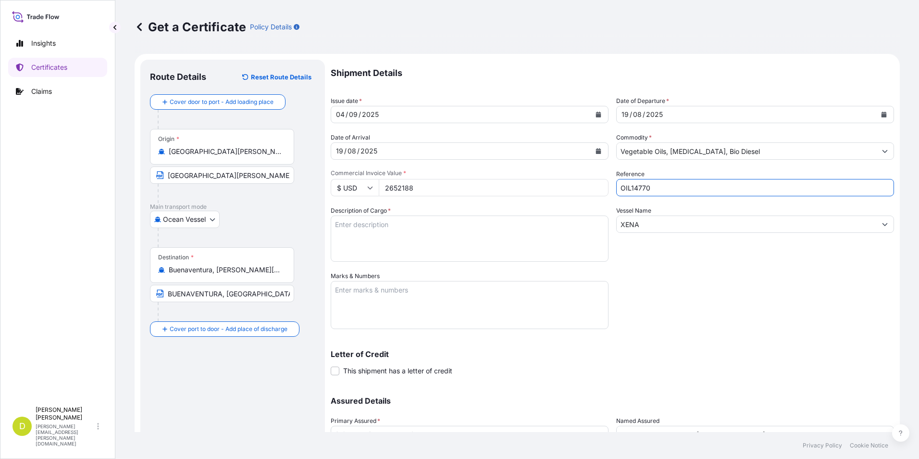
click at [446, 225] on textarea "Description of Cargo *" at bounding box center [470, 238] width 278 height 46
click at [482, 224] on textarea "Description of Cargo *" at bounding box center [470, 238] width 278 height 46
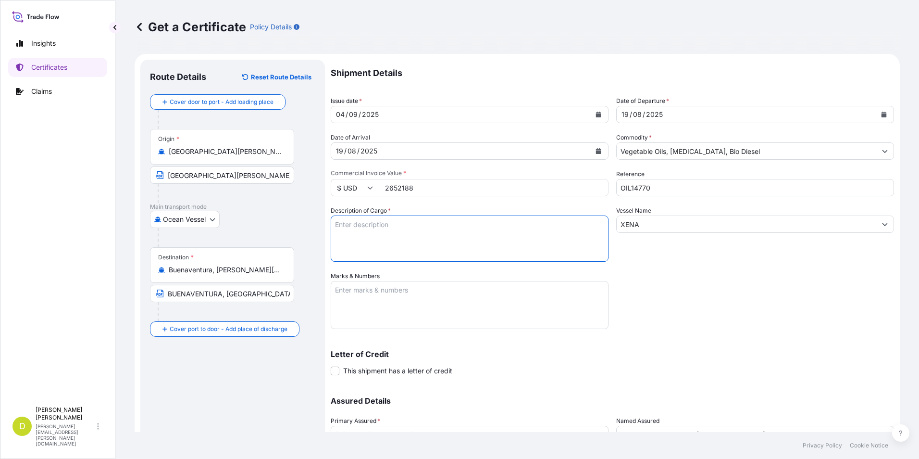
paste textarea "2.000,000"
click at [480, 233] on textarea "2.000,000" at bounding box center [470, 238] width 278 height 46
click at [475, 220] on textarea "2.000,000" at bounding box center [470, 238] width 278 height 46
click at [438, 229] on textarea "2.000,000 MT," at bounding box center [470, 238] width 278 height 46
paste textarea ""ACEITE CRUDO DESGOMADO DE SOYA ARGENTINO , A GRANEL ( ARGENTINE CRUDE DEGUMMED…"
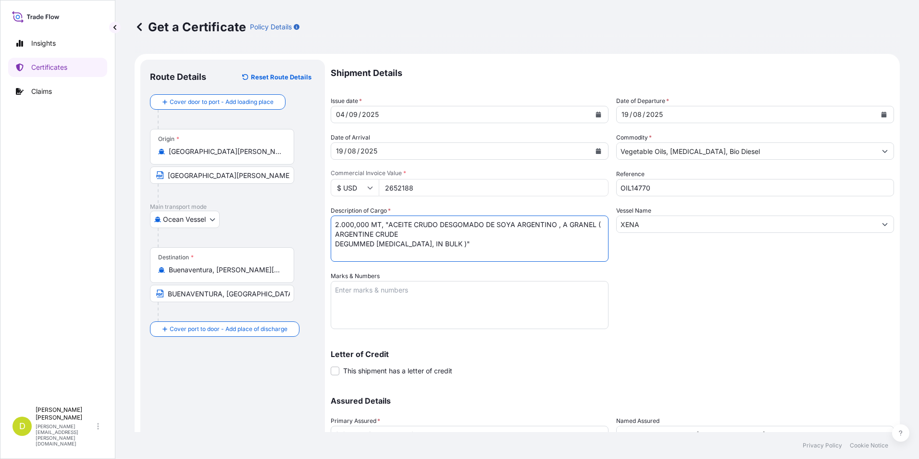
click at [336, 242] on textarea "2.000,000 MT, "ACEITE CRUDO DESGOMADO DE SOYA ARGENTINO , A GRANEL ( ARGENTINE …" at bounding box center [470, 238] width 278 height 46
click at [563, 236] on textarea "2.000,000 MT, "ACEITE CRUDO DESGOMADO DE SOYA ARGENTINO , A GRANEL ( ARGENTINE …" at bounding box center [470, 238] width 278 height 46
type textarea "2.000,000 MT, "ACEITE CRUDO DESGOMADO DE SOYA ARGENTINO , A GRANEL ( ARGENTINE …"
click at [386, 285] on textarea "Marks & Numbers" at bounding box center [470, 305] width 278 height 48
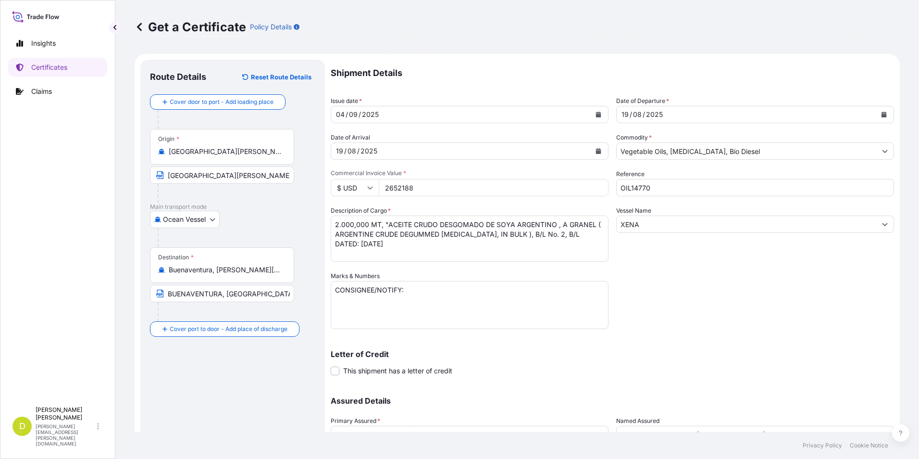
click at [435, 307] on textarea "CONSIGNEE/NOTIFY:" at bounding box center [470, 305] width 278 height 48
paste textarea "SEABOARD OVERSEAS COLOMBIA S.A.S., CARRERA 11 No. 77A-49 OFC 902 BOGOTA-COLOMBI…"
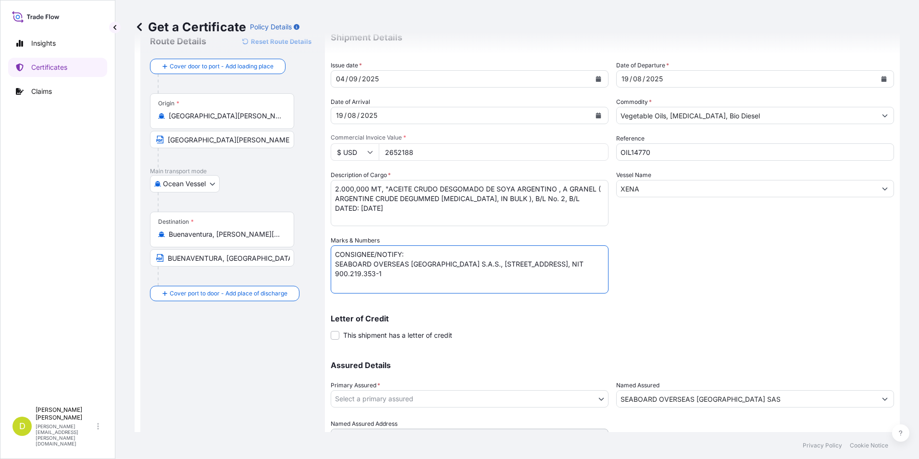
scroll to position [82, 0]
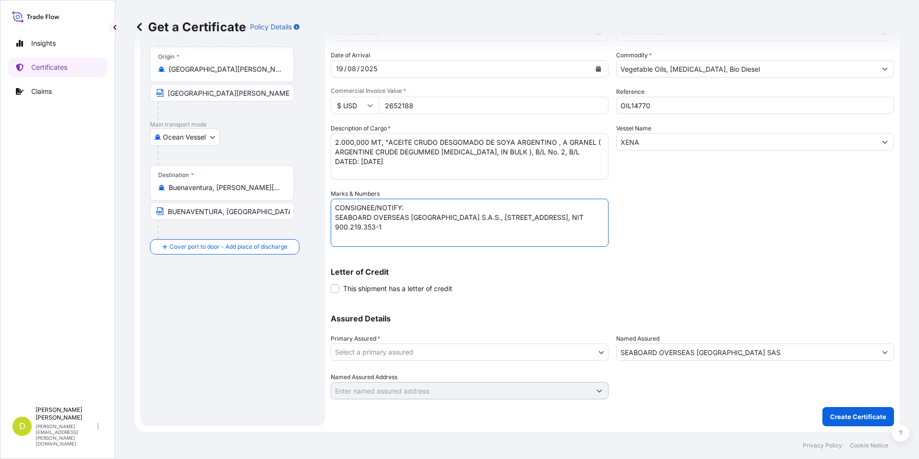
type textarea "CONSIGNEE/NOTIFY: SEABOARD OVERSEAS COLOMBIA S.A.S., CARRERA 11 No. 77A-49 OFC …"
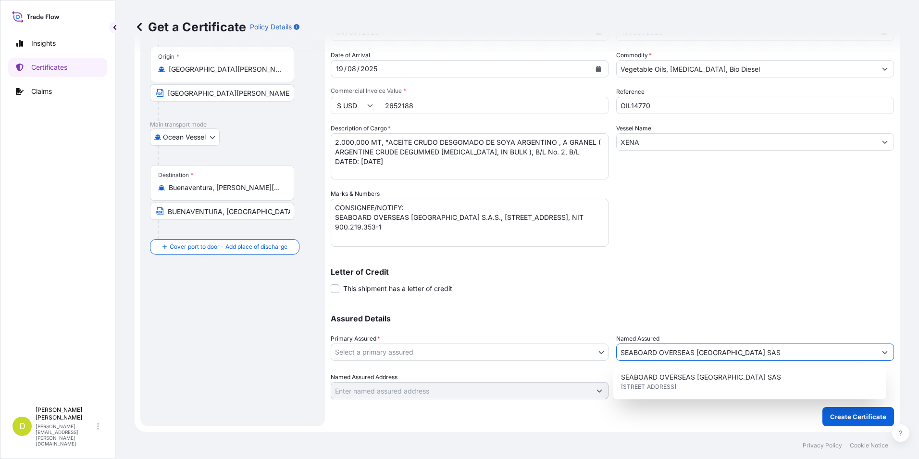
click at [702, 353] on input "SEABOARD OVERSEAS COLOMBIA SAS" at bounding box center [747, 351] width 260 height 17
click at [752, 355] on input "SEABOARD OVERSEAS COLOMBIA SAS" at bounding box center [747, 351] width 260 height 17
click at [756, 373] on div "SEABOARD OVERSEAS COLOMBIA SAS CARRERA 11 NO 77A-49 OF.902, BOGOTA, COLOMBIA" at bounding box center [750, 381] width 266 height 27
type input "CARRERA 11 NO 77A-49 OF.902"
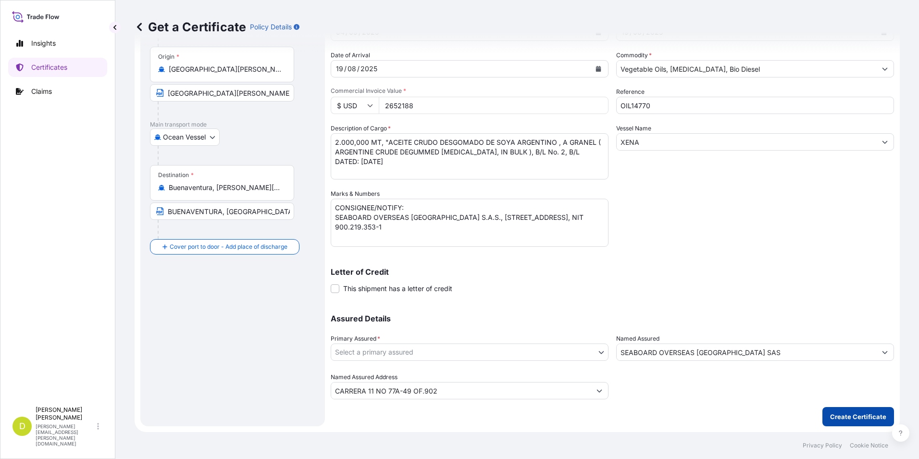
click at [838, 421] on p "Create Certificate" at bounding box center [858, 416] width 56 height 10
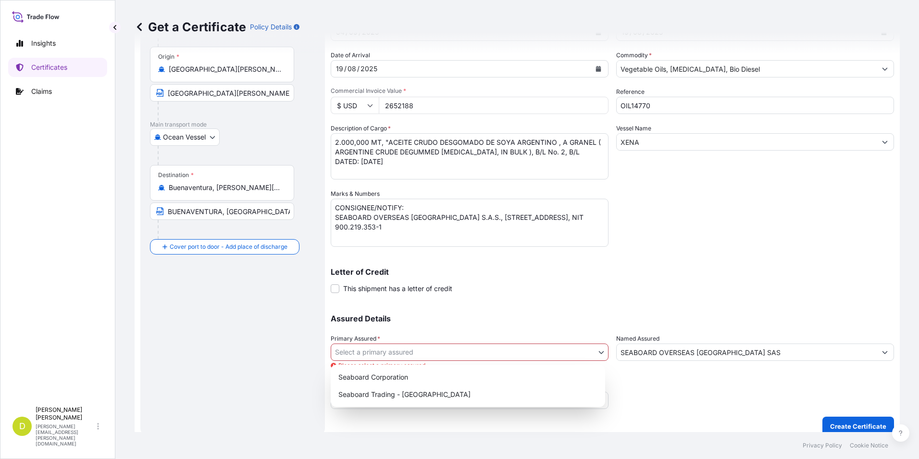
click at [362, 349] on body "1 option available. Insights Certificates Claims D Dalia Peralta dalia.peralta@…" at bounding box center [459, 229] width 919 height 459
click at [406, 391] on div "Seaboard Trading - Colombia" at bounding box center [468, 393] width 267 height 17
select select "31639"
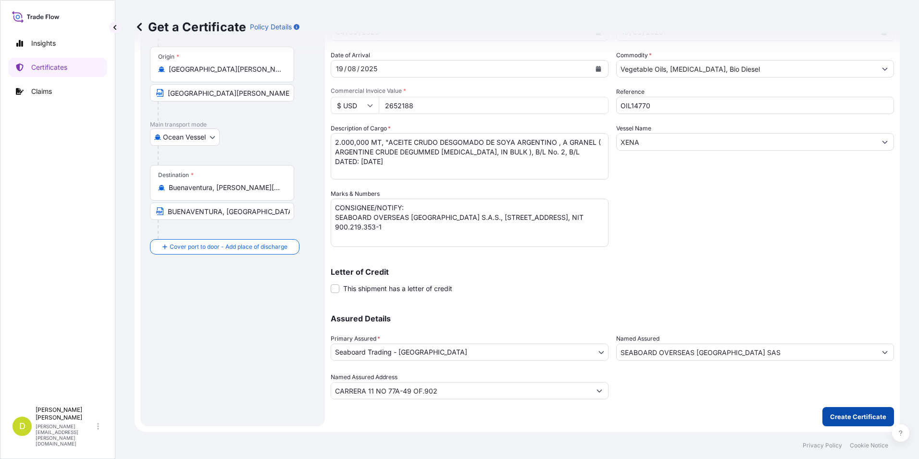
click at [846, 418] on p "Create Certificate" at bounding box center [858, 416] width 56 height 10
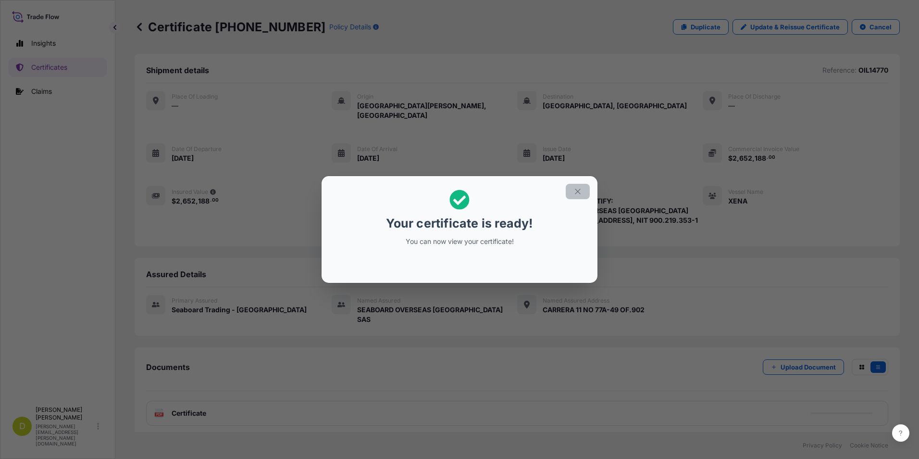
click at [577, 194] on icon "button" at bounding box center [577, 191] width 9 height 9
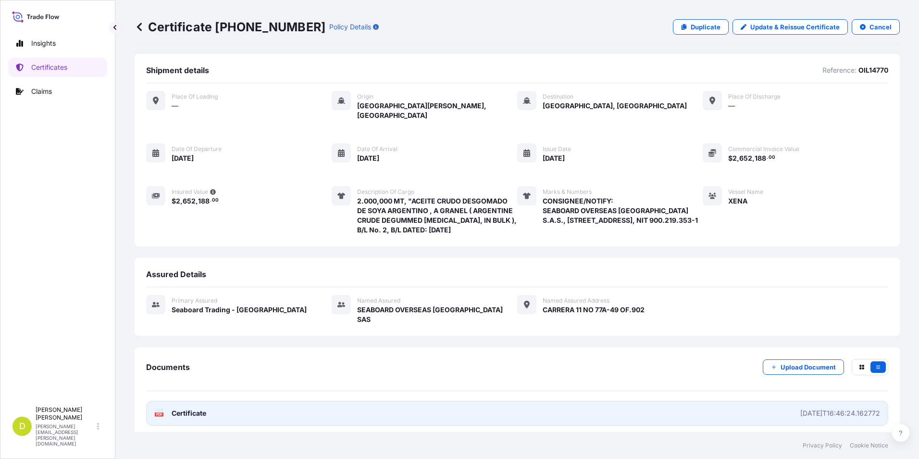
click at [371, 400] on link "PDF Certificate 2025-09-04T16:46:24.162772" at bounding box center [517, 412] width 742 height 25
